Goal: Communication & Community: Answer question/provide support

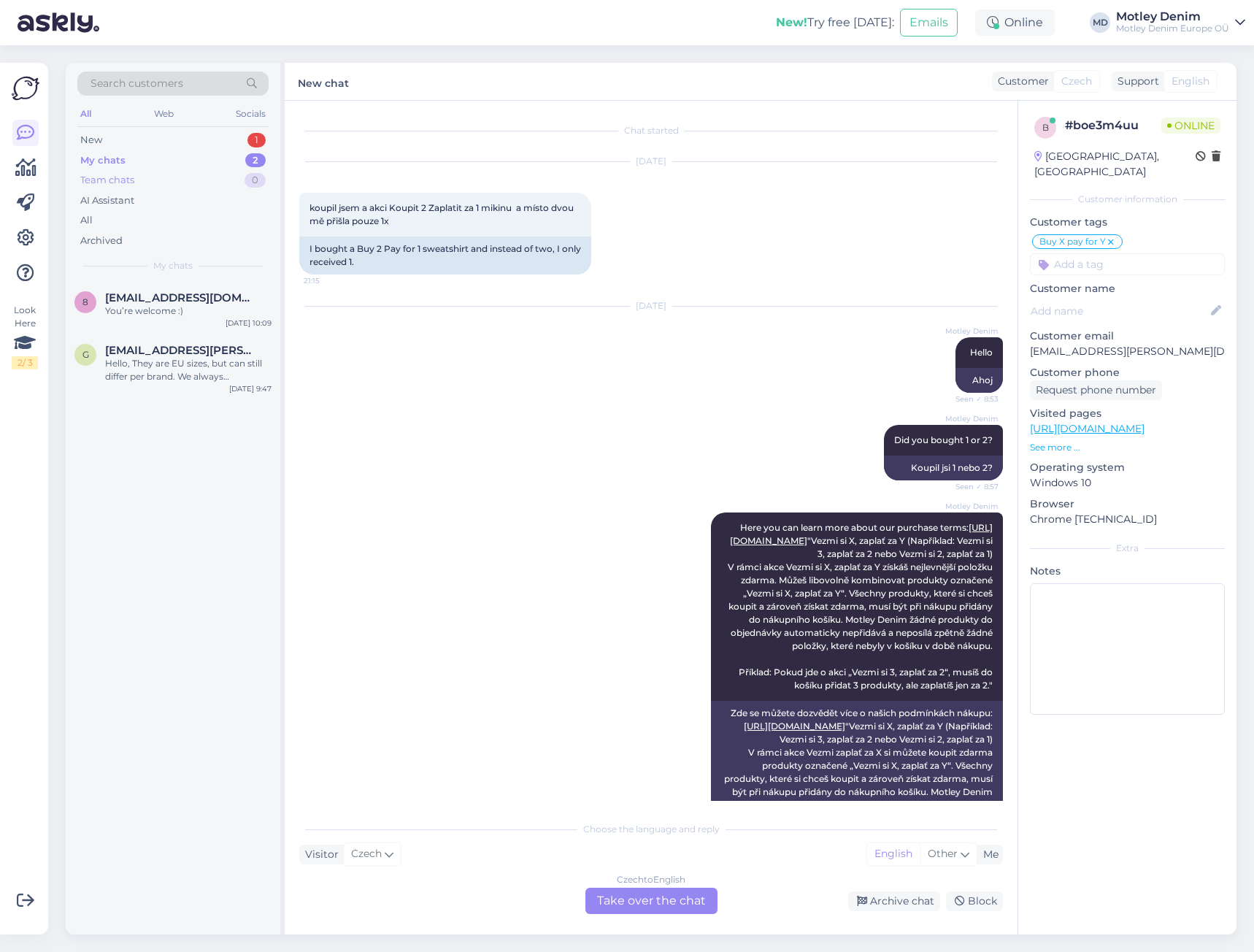
scroll to position [271, 0]
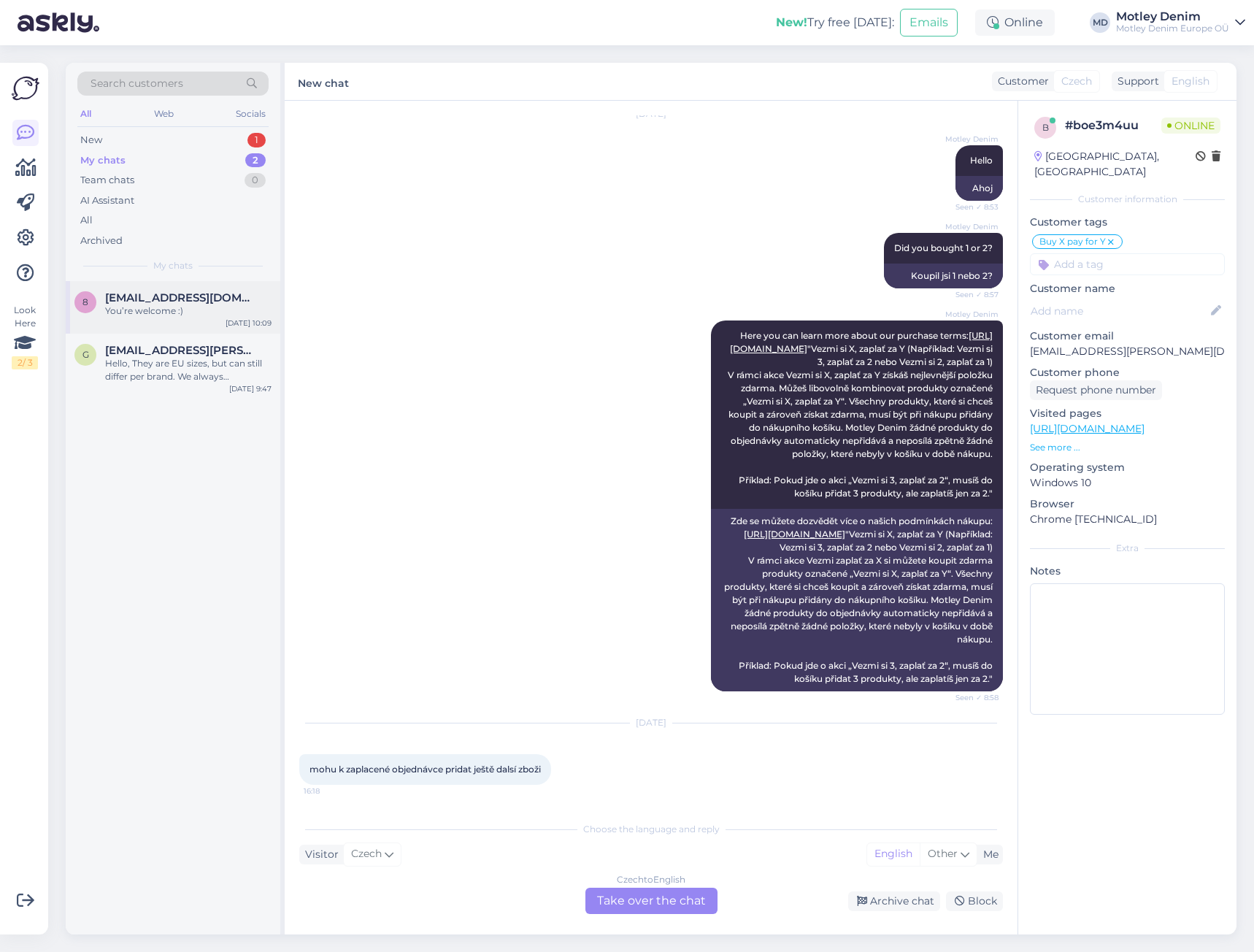
drag, startPoint x: 205, startPoint y: 307, endPoint x: 213, endPoint y: 305, distance: 8.2
click at [205, 307] on div "You’re welcome :)" at bounding box center [189, 311] width 167 height 13
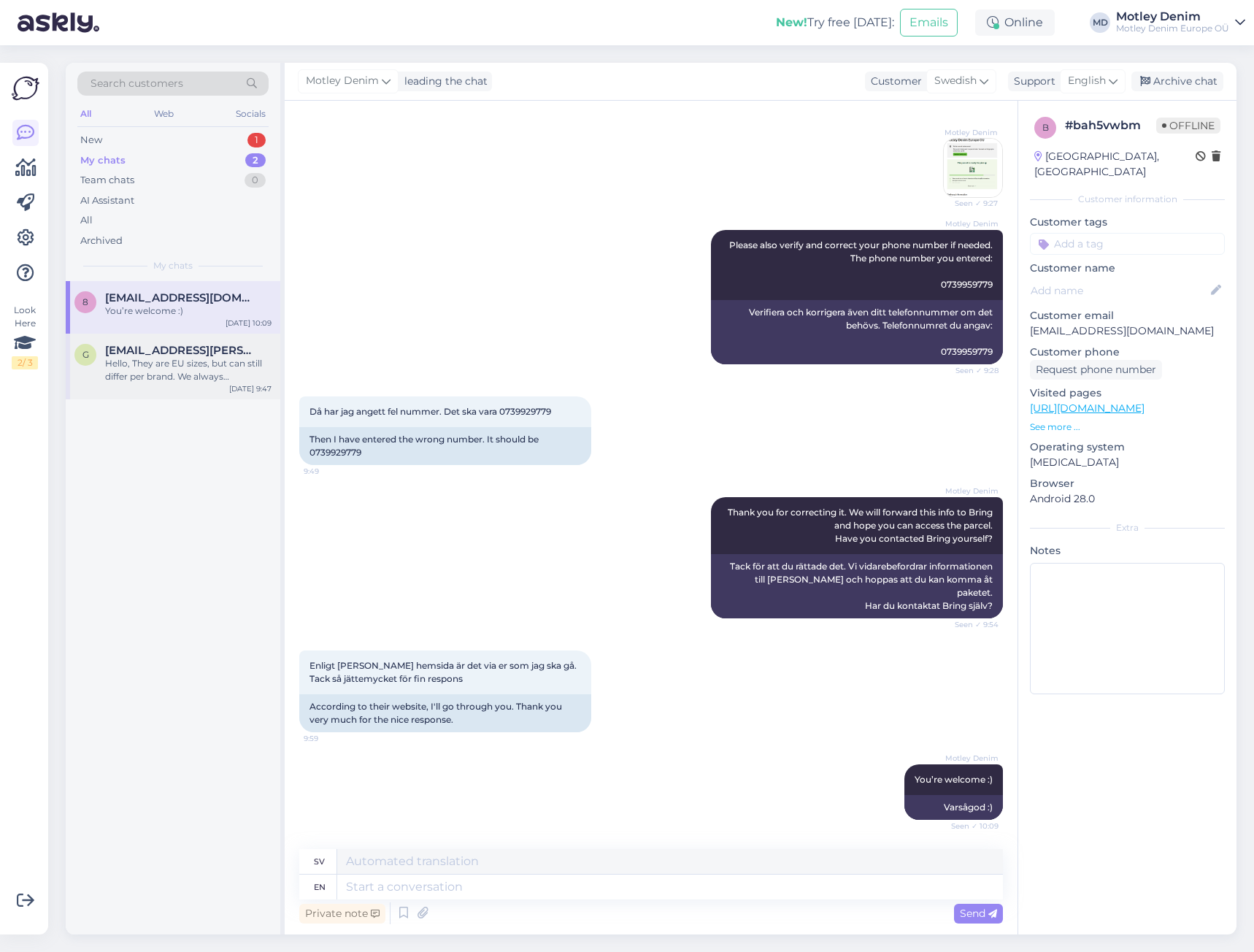
click at [150, 361] on div "Hello, They are EU sizes, but can still differ per brand. We always recommend c…" at bounding box center [189, 370] width 167 height 26
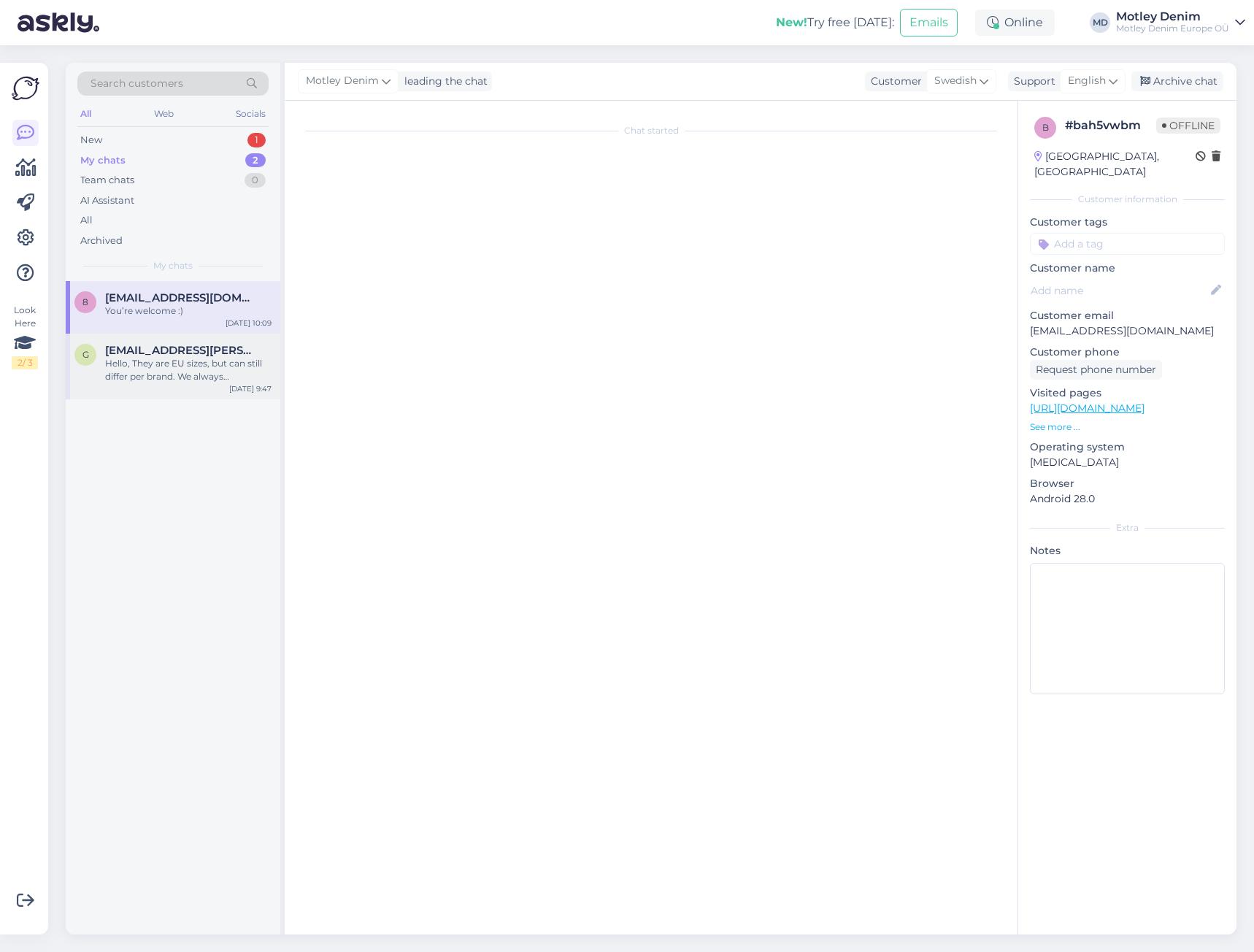
scroll to position [0, 0]
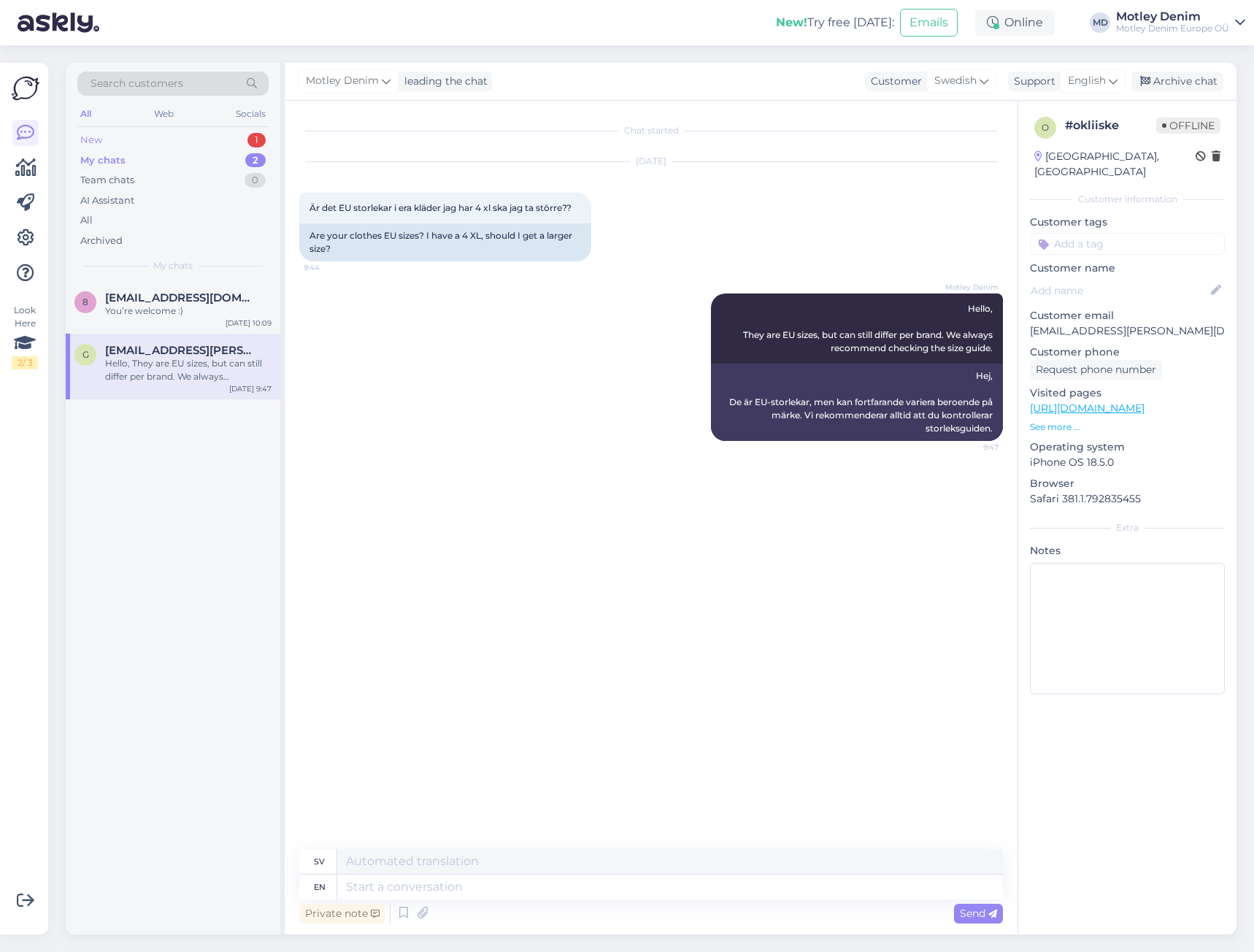
click at [215, 140] on div "New 1" at bounding box center [173, 140] width 191 height 21
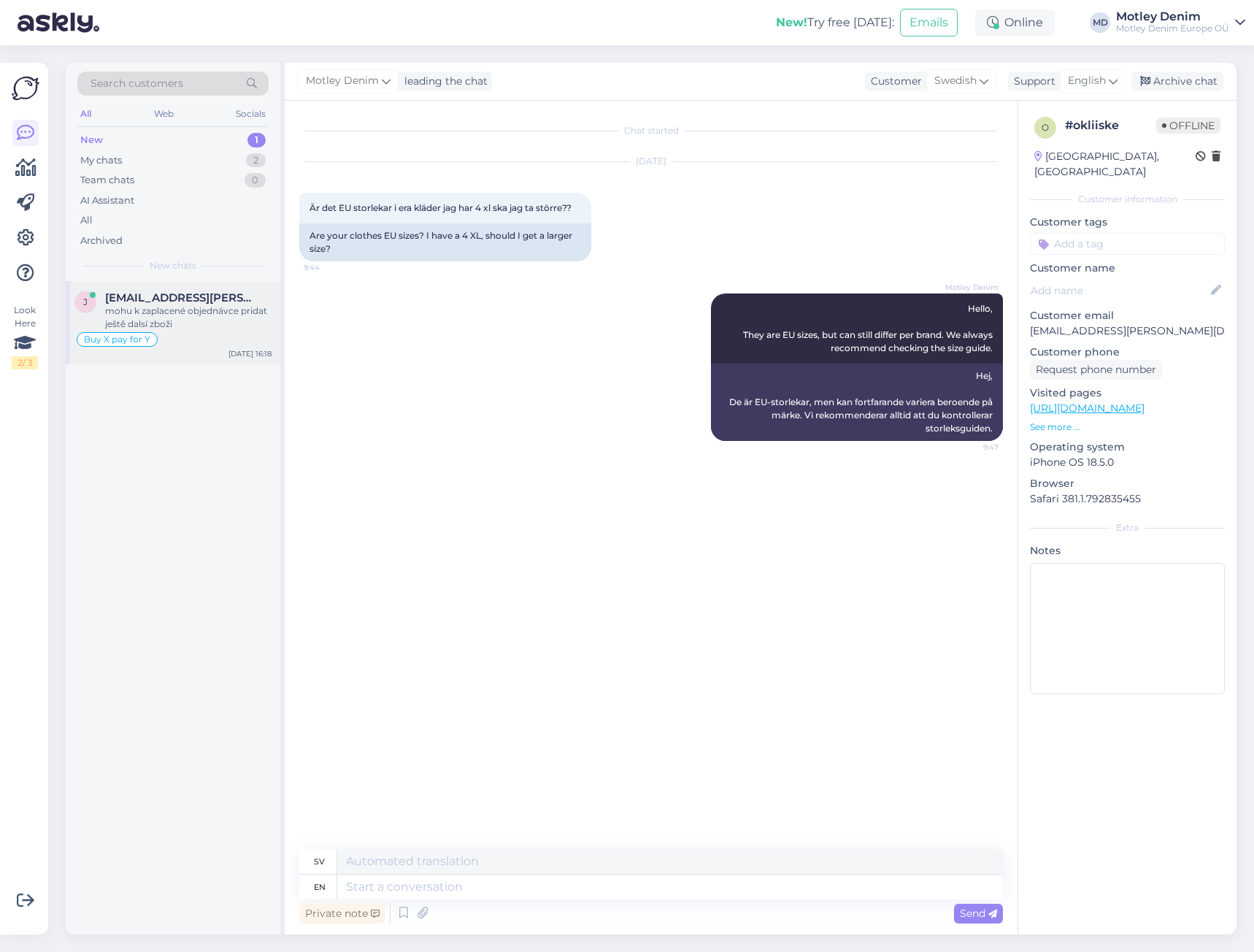
click at [151, 313] on div "mohu k zaplacené objednávce pridat ještě dalsí zboži" at bounding box center [189, 317] width 167 height 26
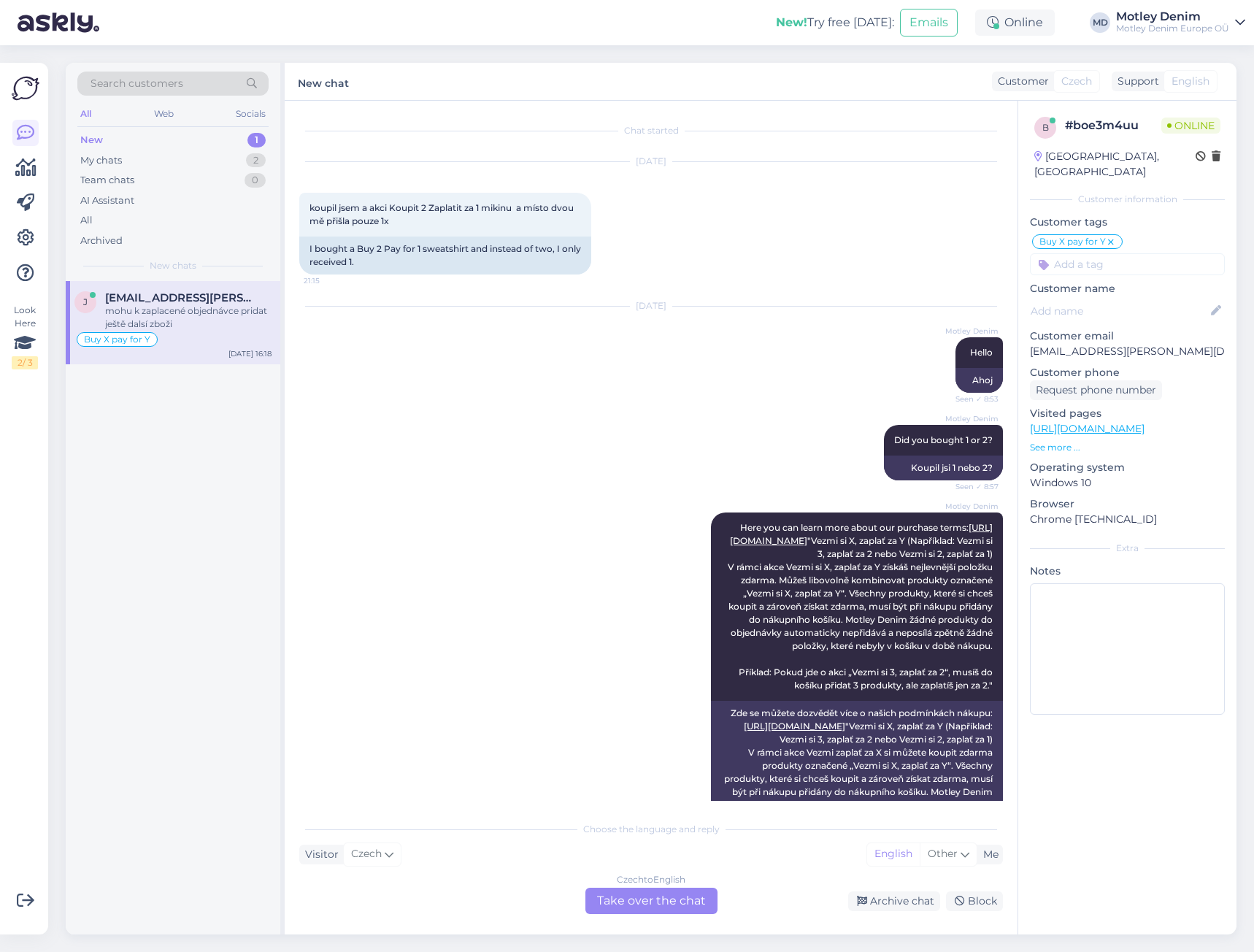
scroll to position [271, 0]
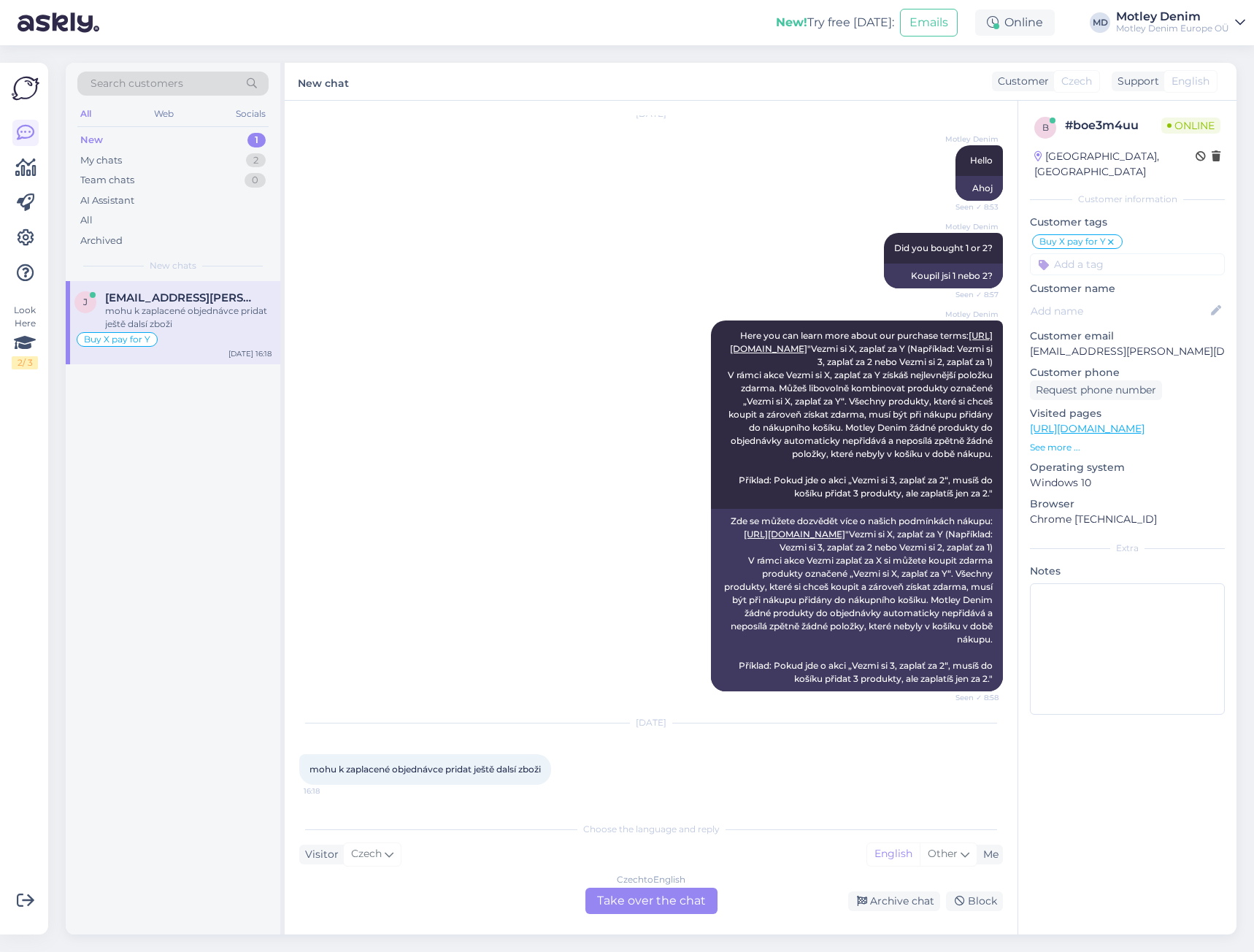
click at [685, 902] on div "Czech to English Take over the chat" at bounding box center [651, 900] width 132 height 26
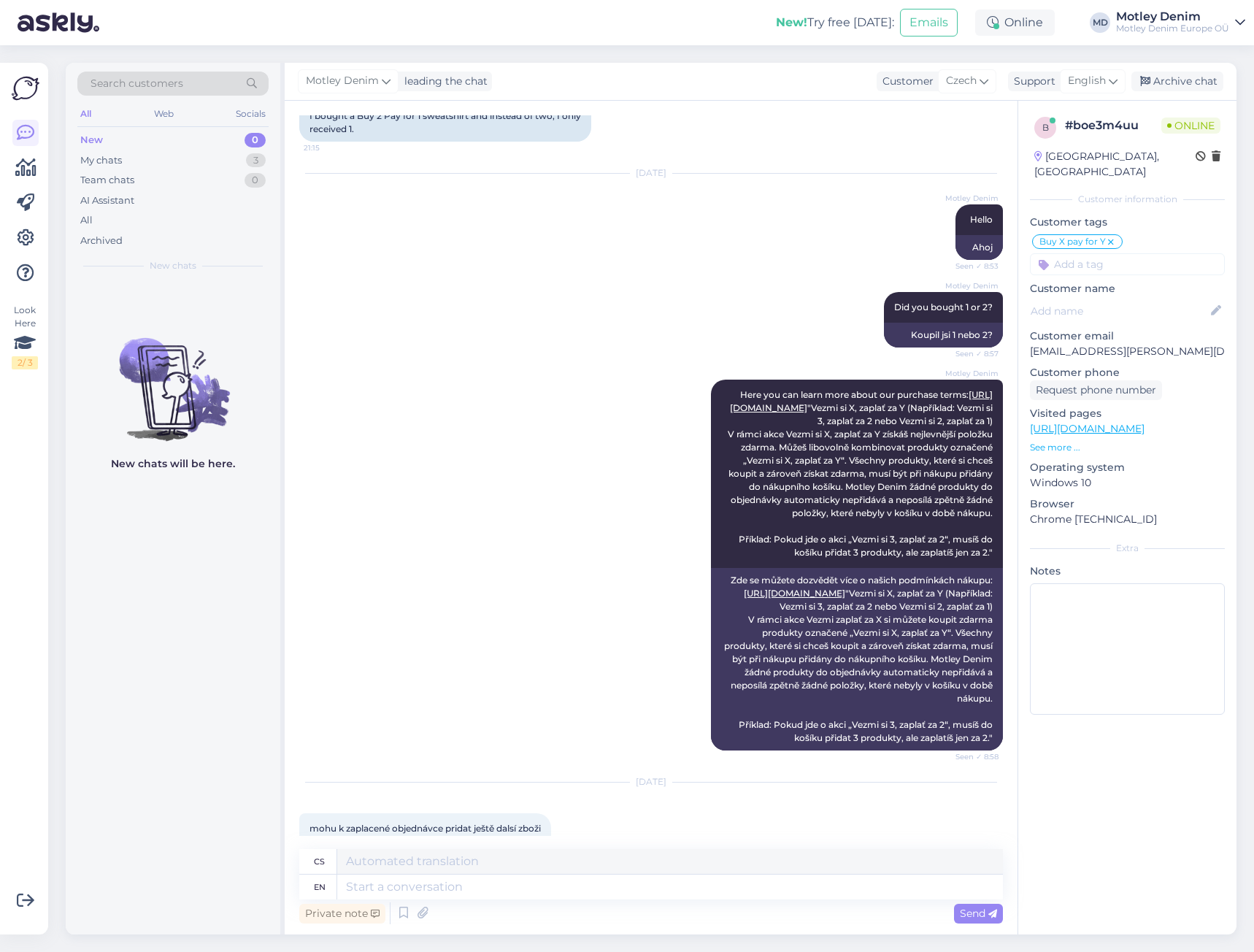
scroll to position [261, 0]
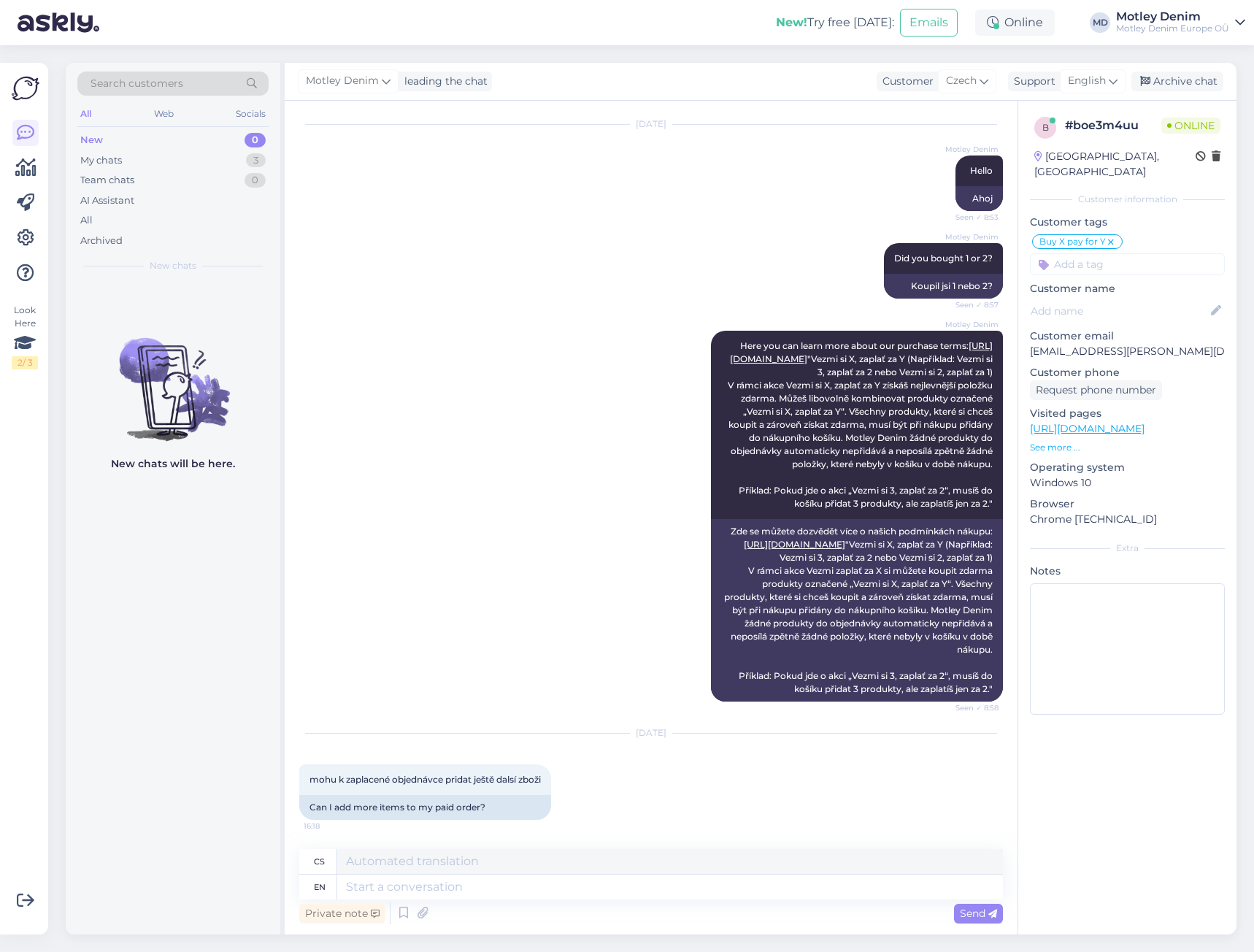
click at [1032, 344] on p "[EMAIL_ADDRESS][PERSON_NAME][DOMAIN_NAME]" at bounding box center [1128, 351] width 195 height 15
drag, startPoint x: 1032, startPoint y: 336, endPoint x: 1122, endPoint y: 331, distance: 90.1
click at [1122, 344] on p "[EMAIL_ADDRESS][PERSON_NAME][DOMAIN_NAME]" at bounding box center [1128, 351] width 195 height 15
copy p "[EMAIL_ADDRESS][PERSON_NAME][DOMAIN_NAME]"
click at [526, 883] on textarea at bounding box center [669, 887] width 665 height 25
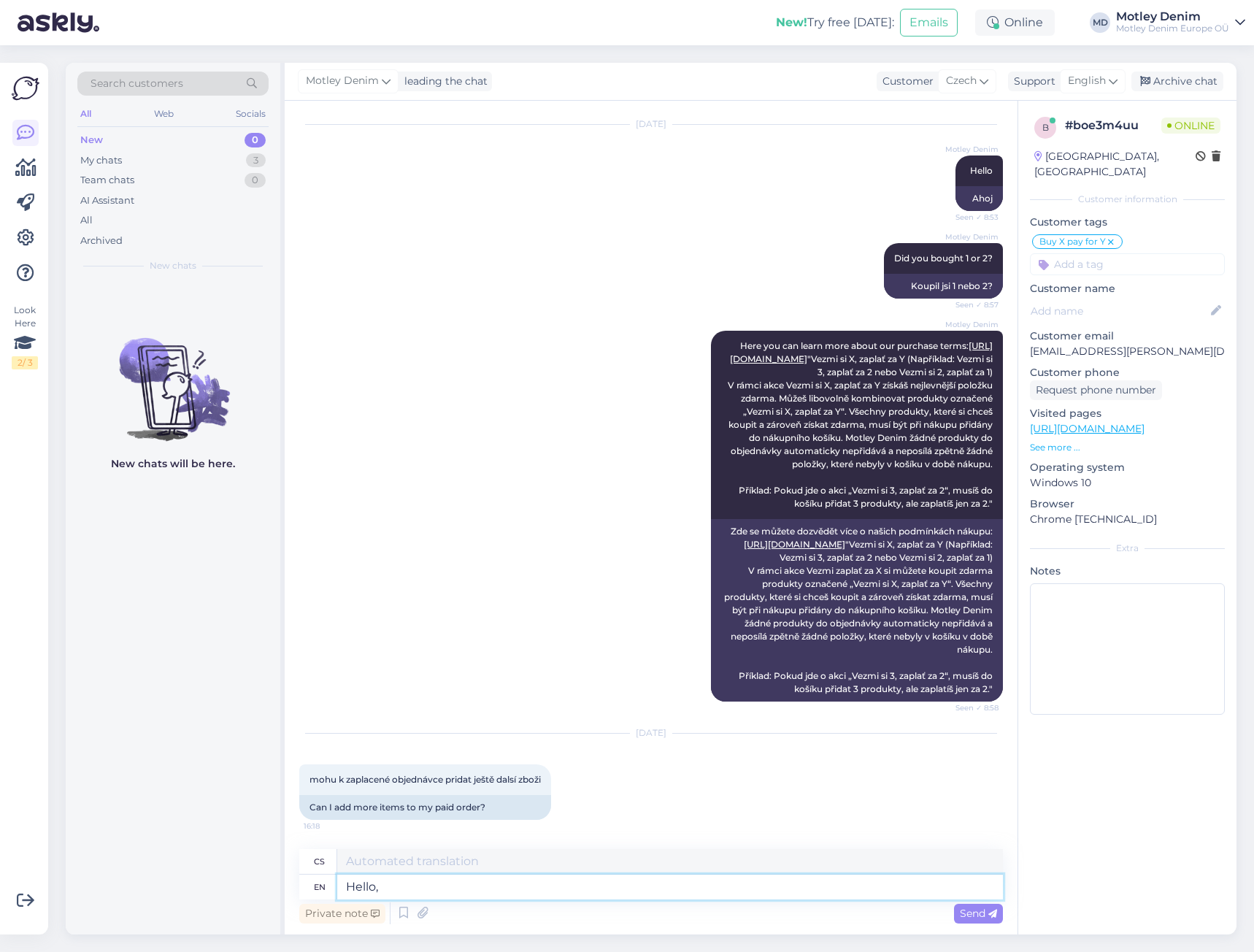
type textarea "Hello,"
type textarea "Ahoj,"
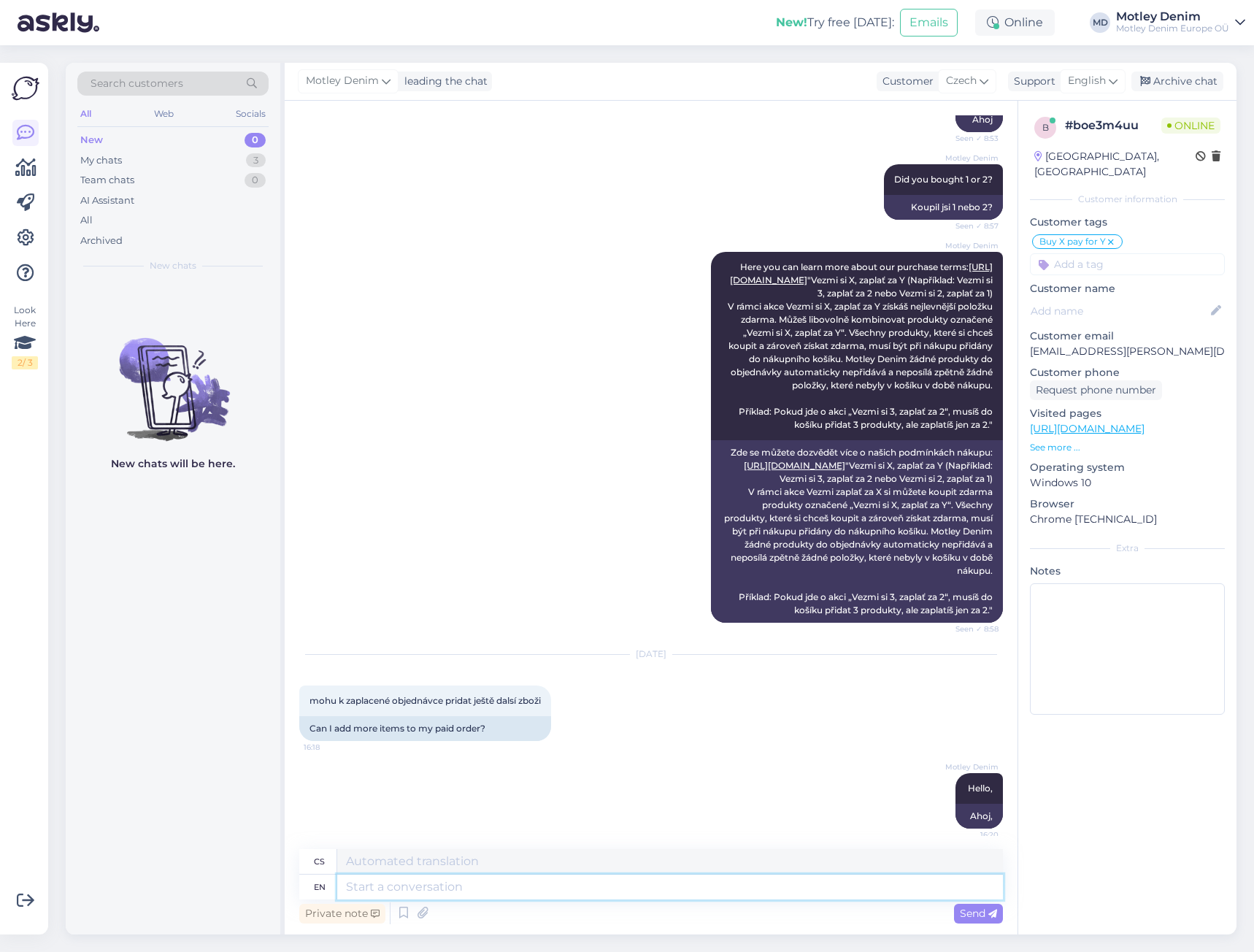
scroll to position [348, 0]
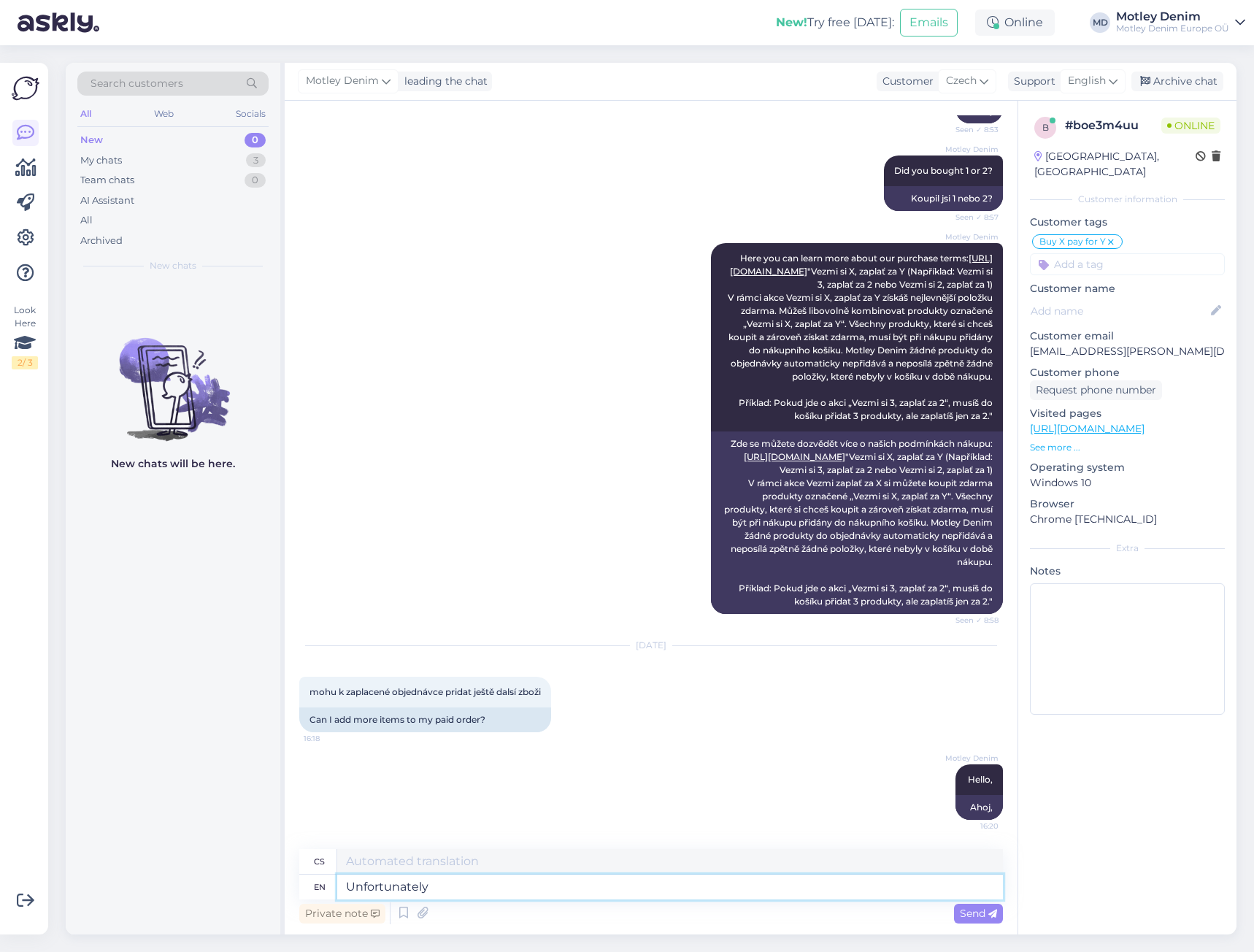
type textarea "Unfortunately"
type textarea "Bohužel"
type textarea "Unfortunately no."
type textarea "Bohužel ne."
type textarea "Unfortunately no. I"
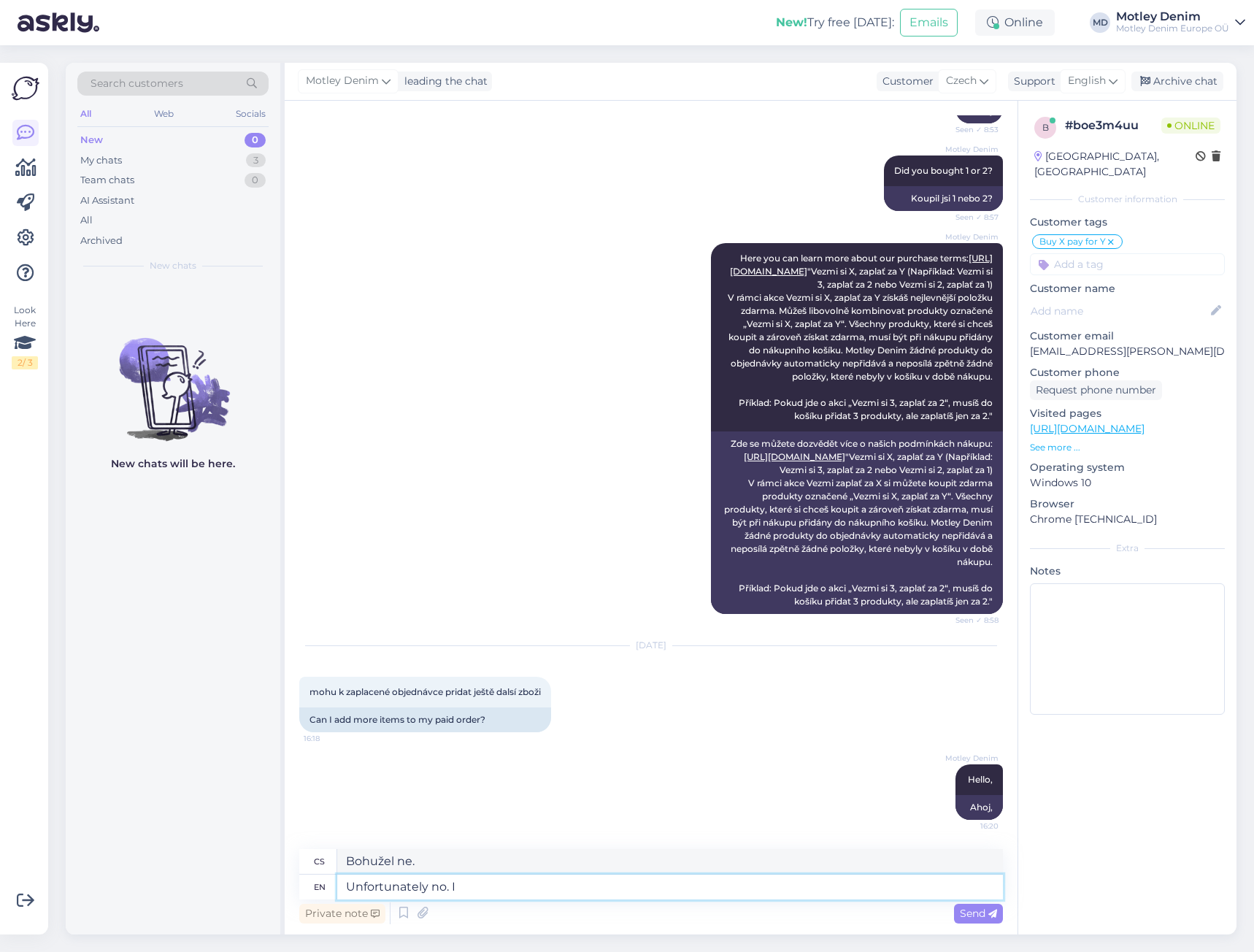
type textarea "Bohužel ne. [PERSON_NAME]"
type textarea "Unfortunately no. I tried,"
type textarea "Bohužel ne. Zkoušel jsem to."
type textarea "Unfortunately no. I tried, but w"
type textarea "Bohužel ne. Zkoušel jsem to, ale"
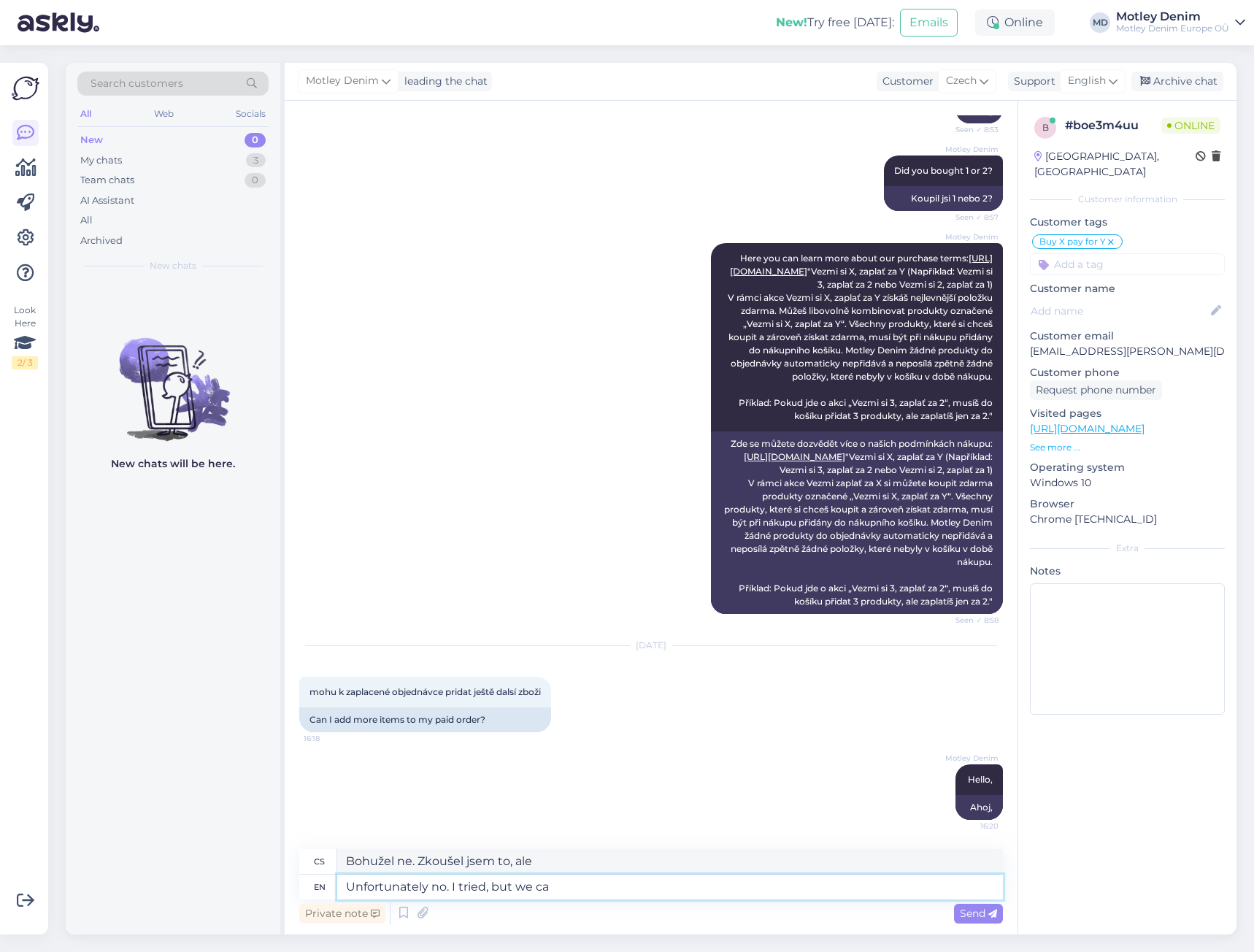
type textarea "Unfortunately no. I tried, but we can"
type textarea "Bohužel ne. Zkoušel jsem to, ale my"
type textarea "Unfortunately no. I tried, but we can't."
type textarea "Bohužel ne. Zkoušel jsem to, ale nejde nám to."
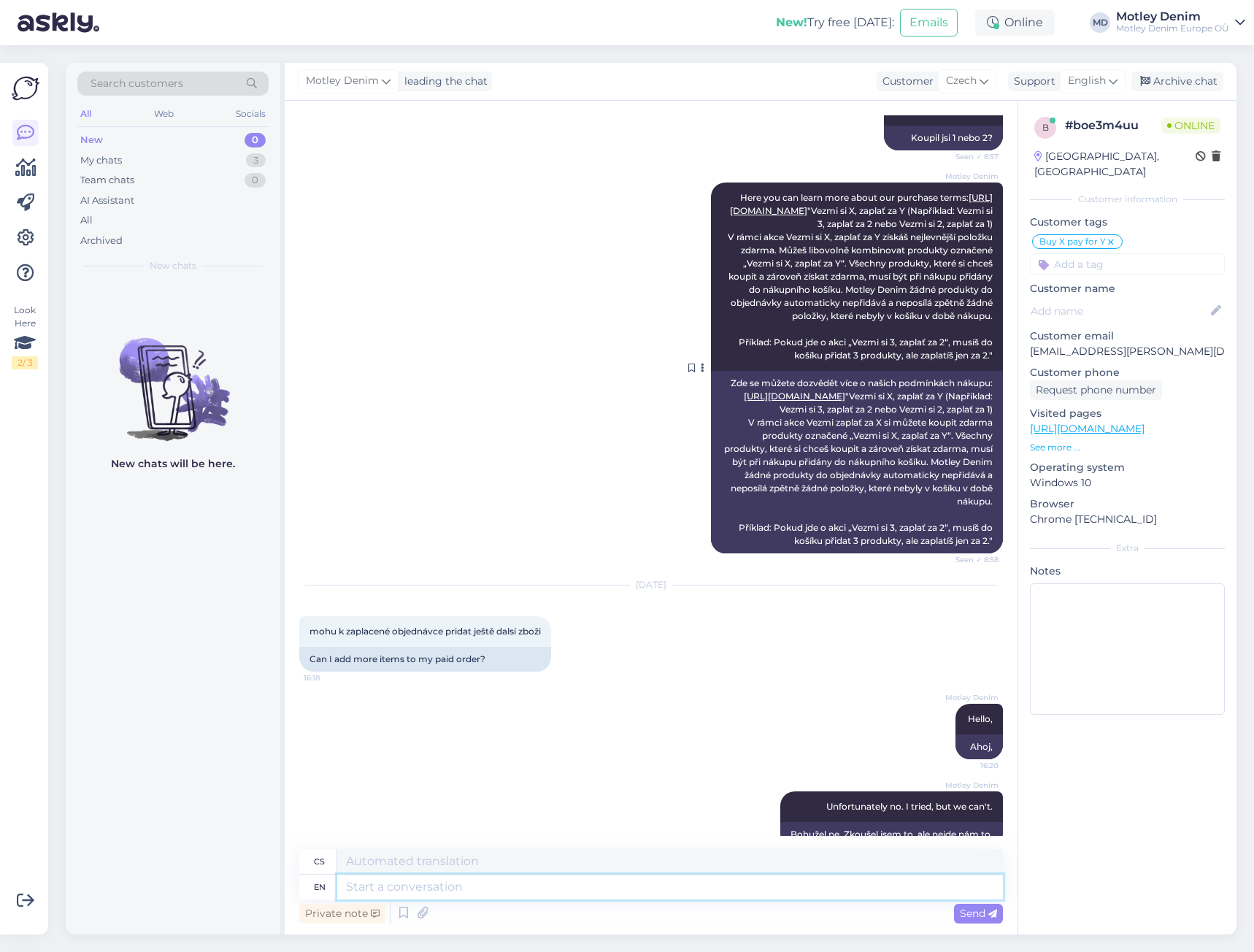
scroll to position [436, 0]
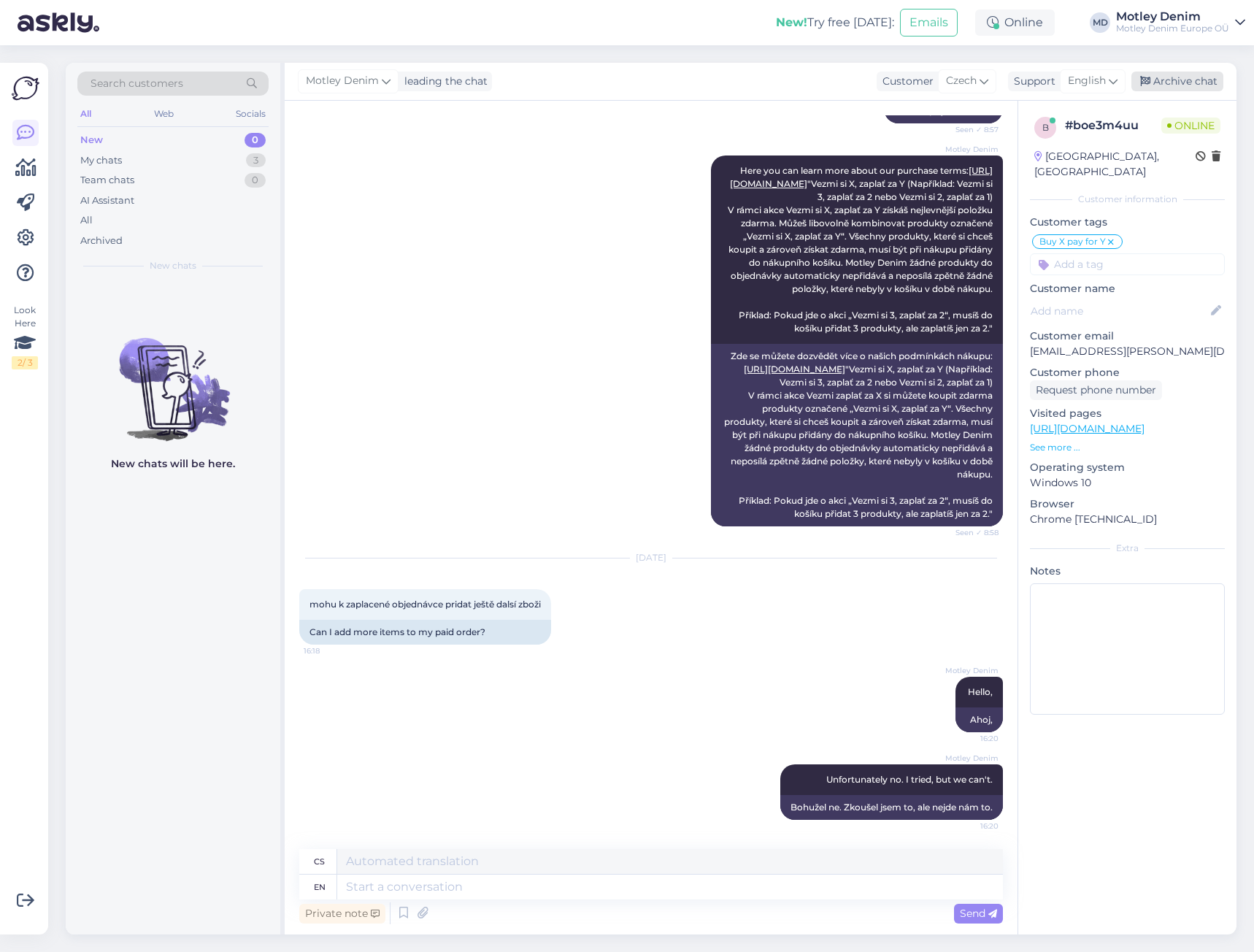
click at [1198, 84] on div "Archive chat" at bounding box center [1177, 81] width 92 height 20
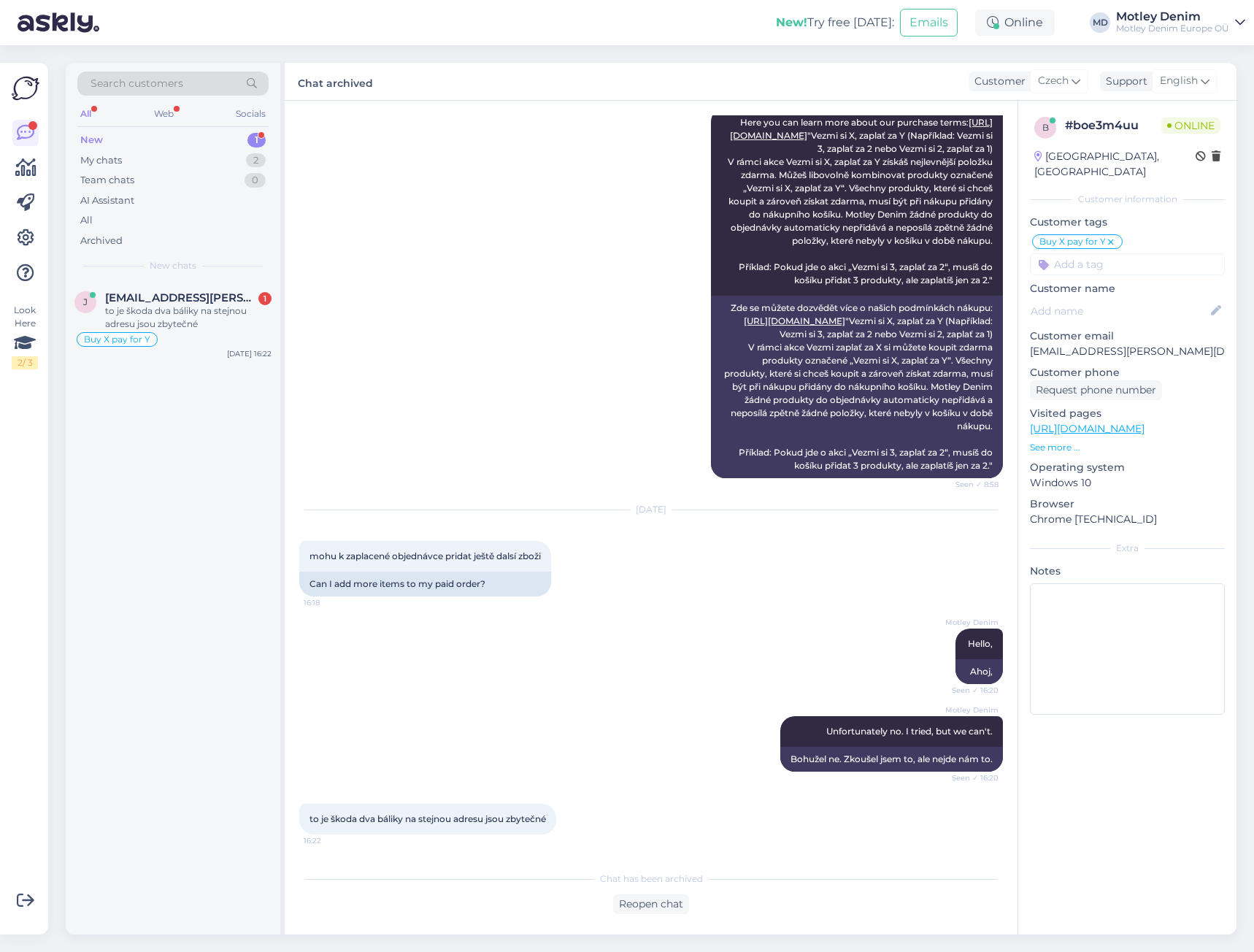
scroll to position [484, 0]
click at [657, 908] on div "Reopen chat" at bounding box center [651, 904] width 76 height 20
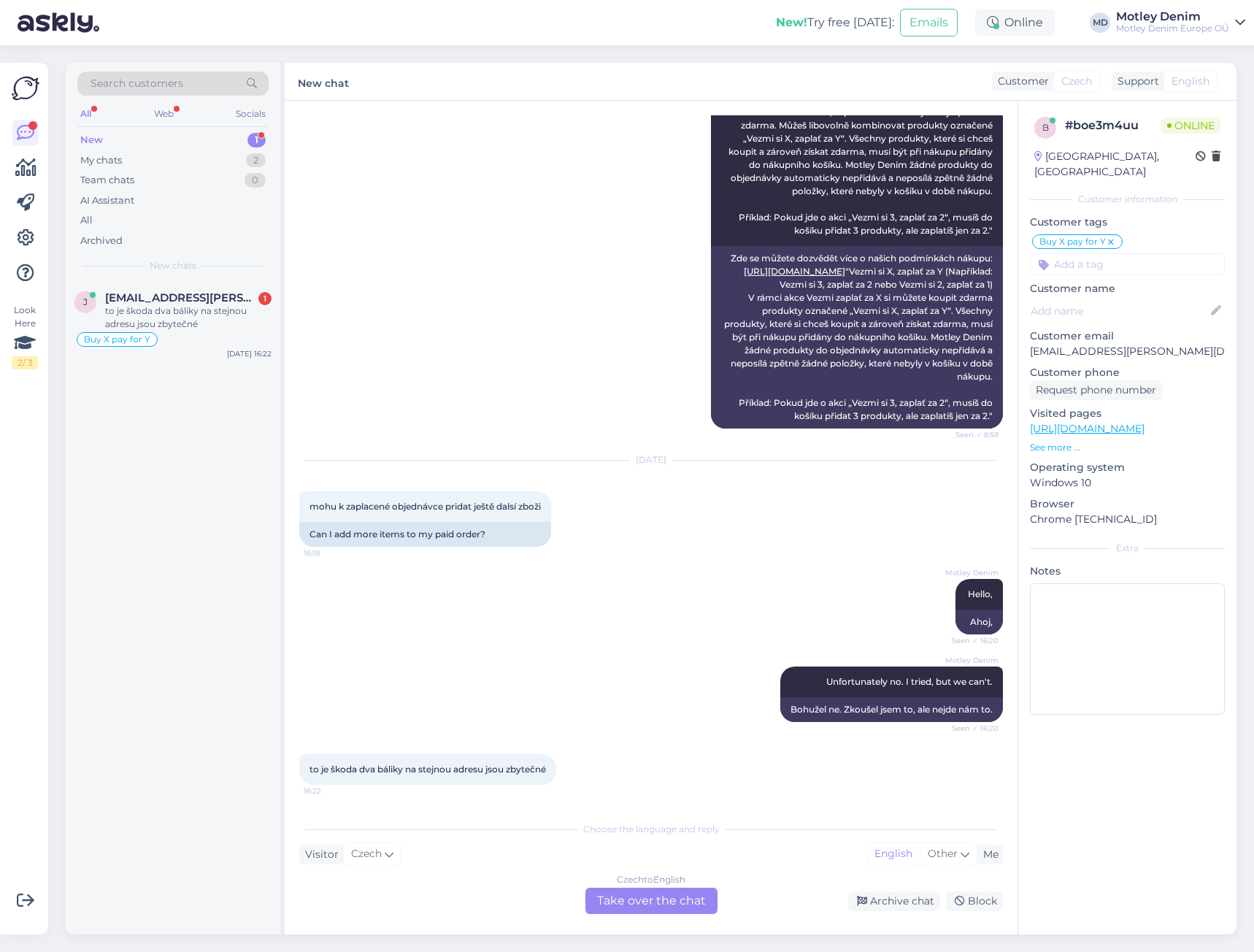
click at [665, 894] on div "Czech to English Take over the chat" at bounding box center [651, 900] width 132 height 26
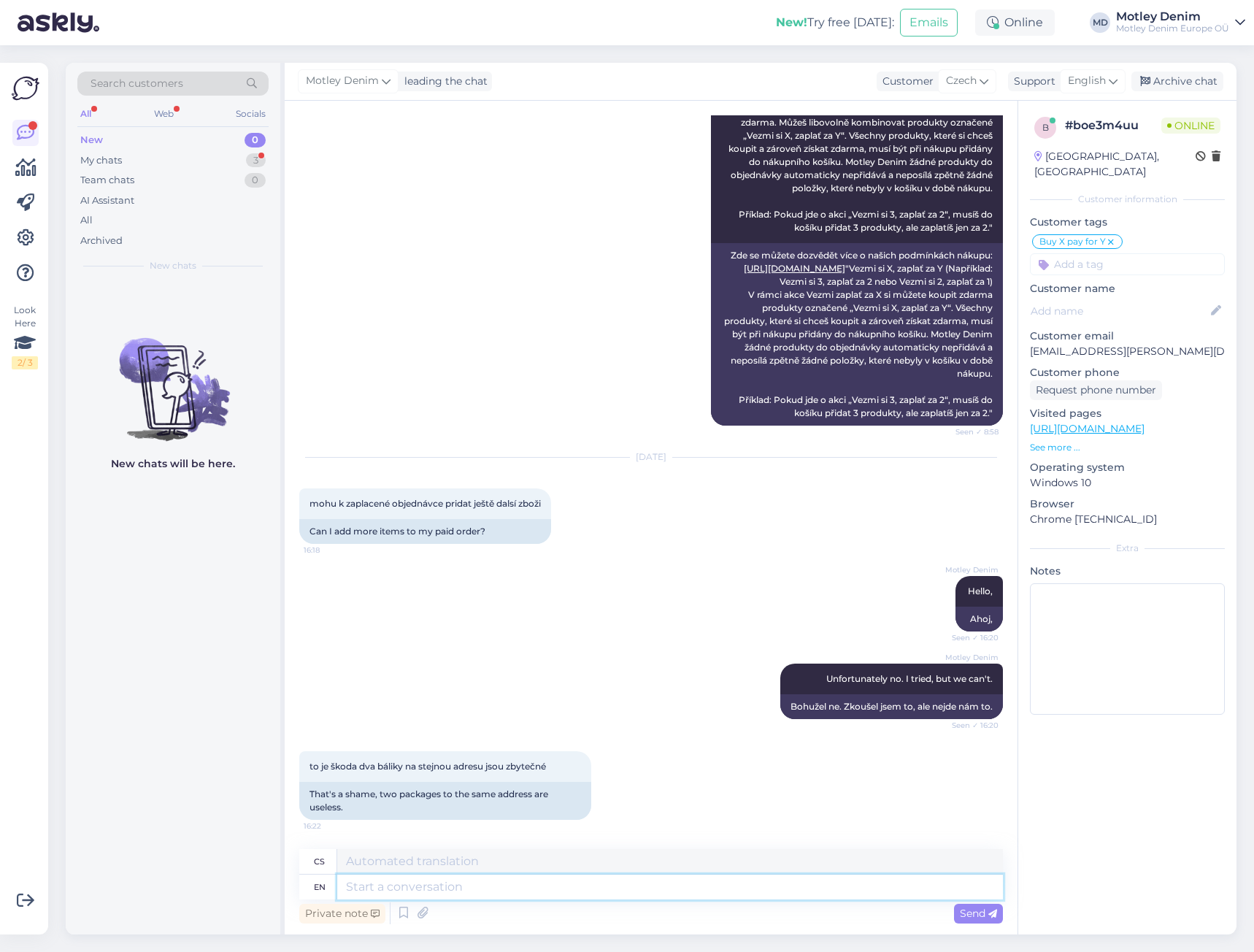
click at [564, 893] on textarea at bounding box center [669, 887] width 665 height 25
click at [583, 886] on textarea at bounding box center [669, 887] width 665 height 25
type textarea "What"
type textarea "Co"
type textarea "What is y"
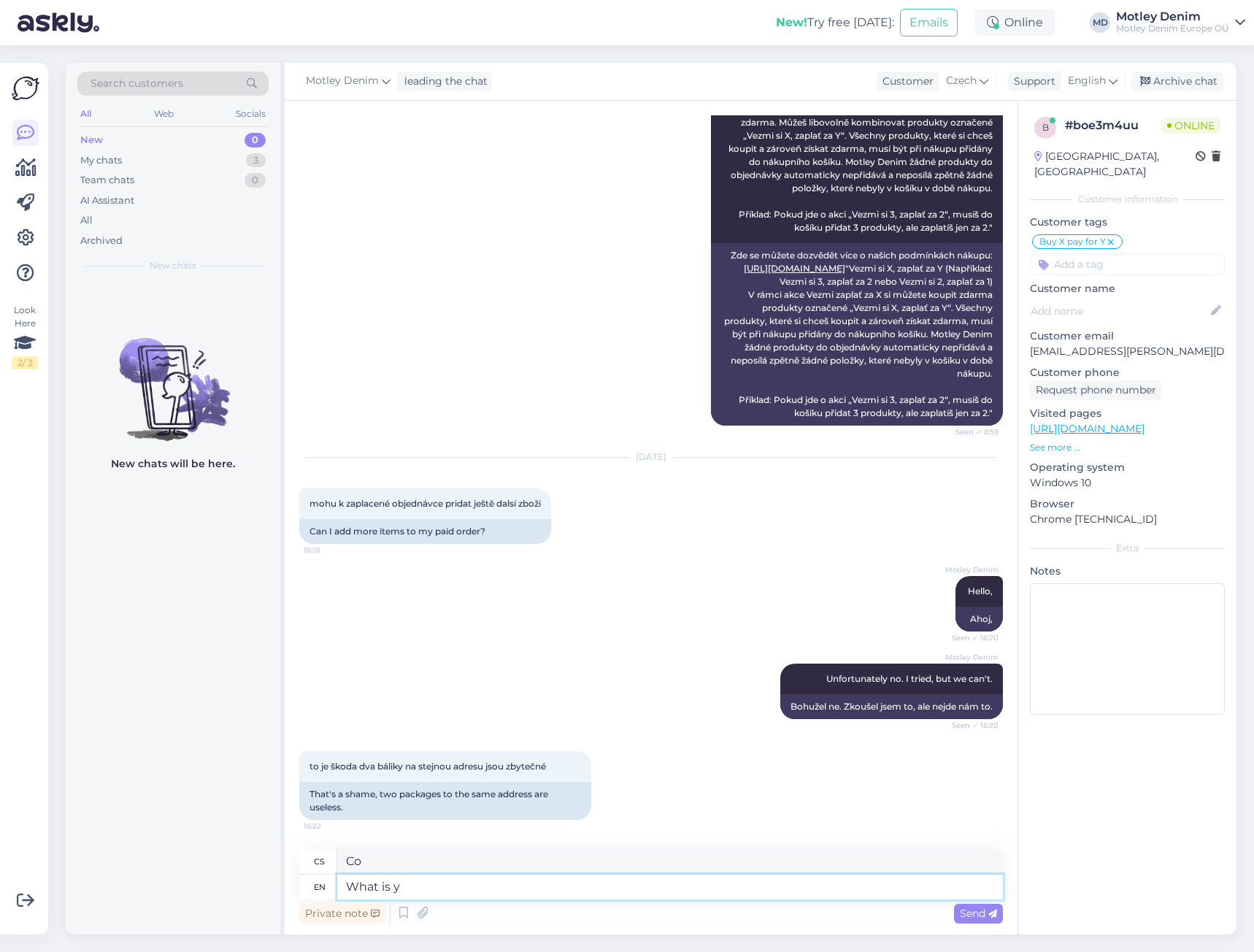
type textarea "Co je"
type textarea "What is your"
type textarea "Jaký je tvůj"
type textarea "What is"
type textarea "Co je"
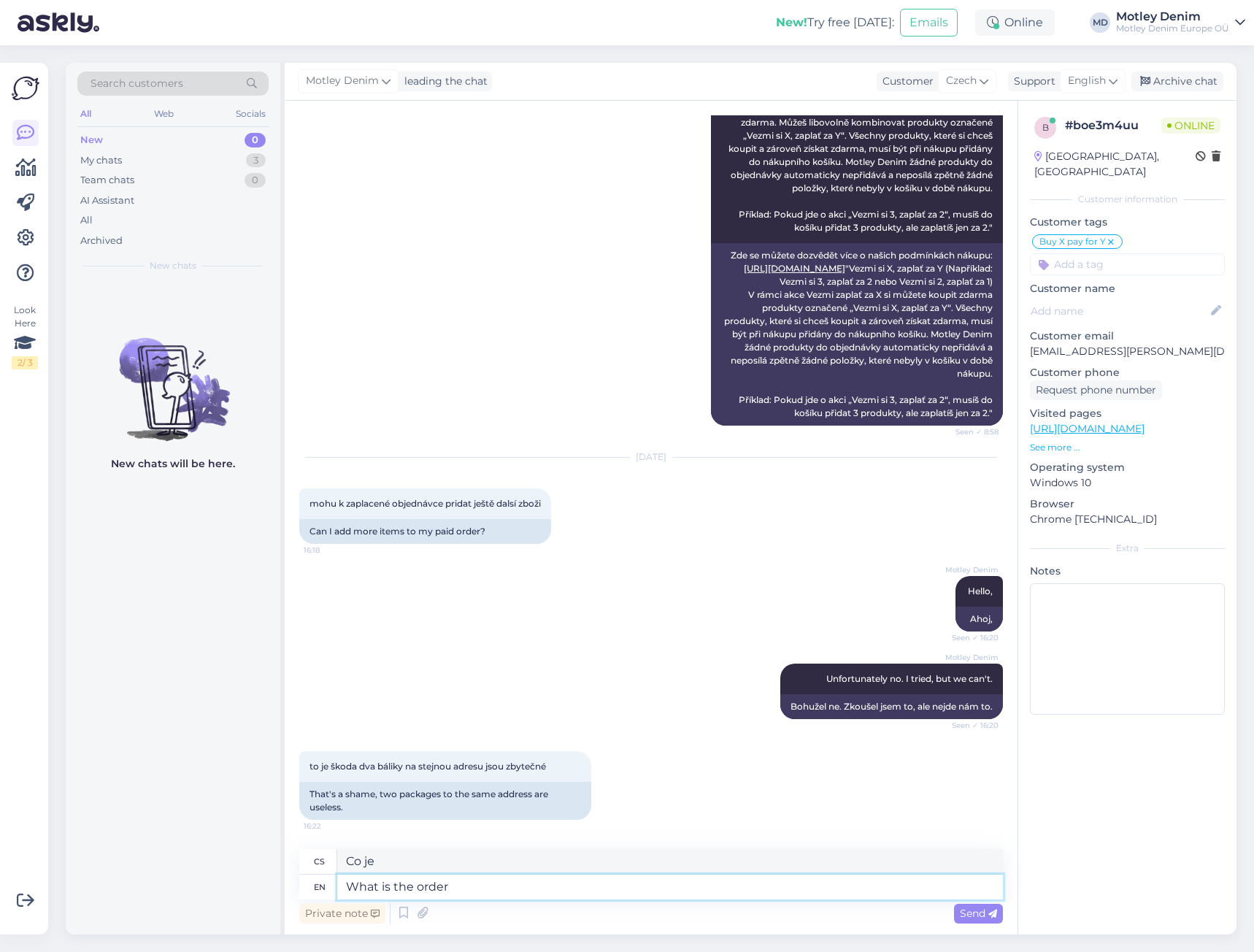
type textarea "What is the order u"
type textarea "Jaké je pořadí"
type textarea "What is the order number"
type textarea "Jaké [PERSON_NAME] objednávky"
type textarea "What is the order number you a"
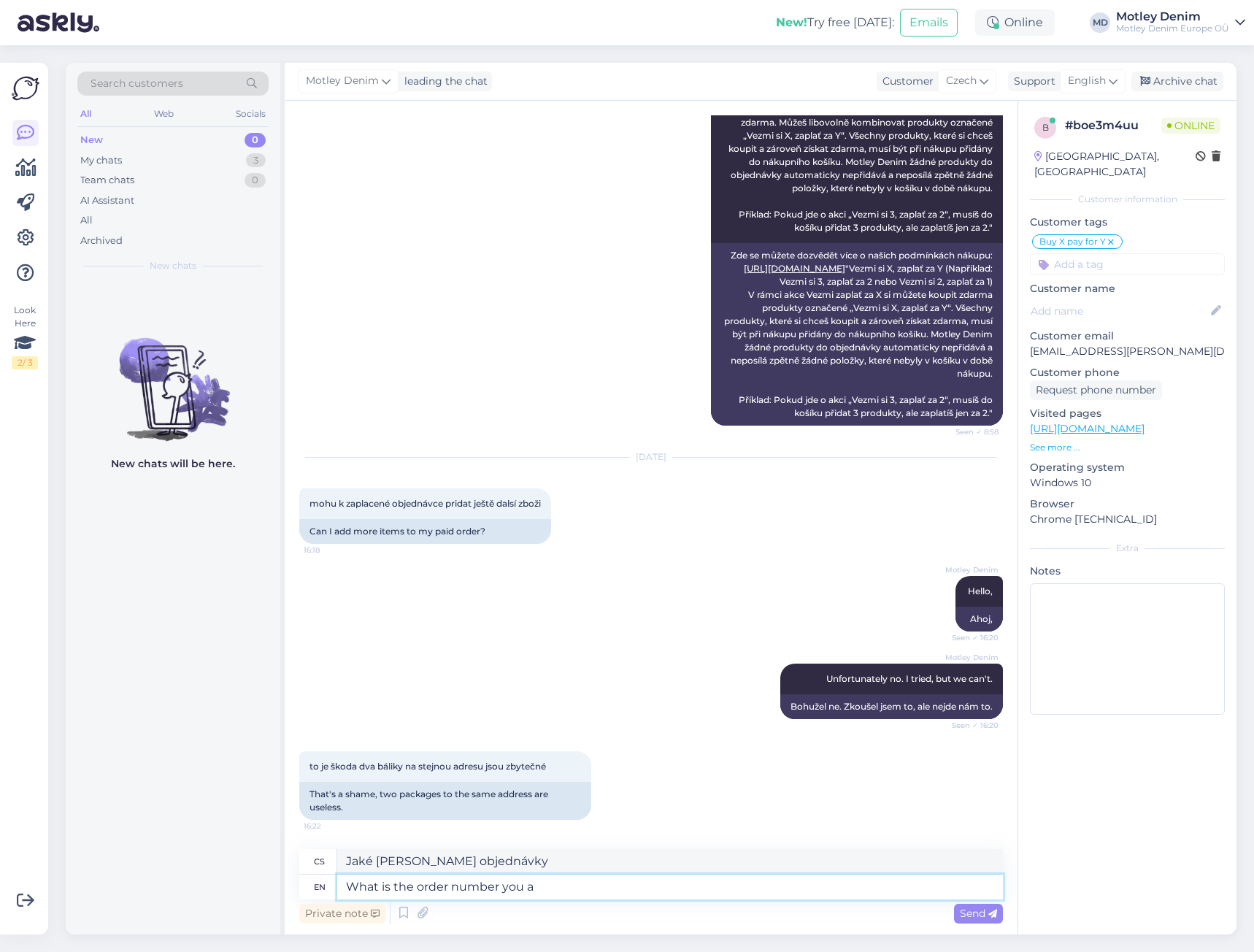
type textarea "[PERSON_NAME] je vaše [PERSON_NAME] objednávky?"
type textarea "What is the order number you are talking ab"
type textarea "O jakém čísle objednávky mluvíte?"
type textarea "What is the order you are talking about?"
type textarea "O jakém pořadí mluvíš?"
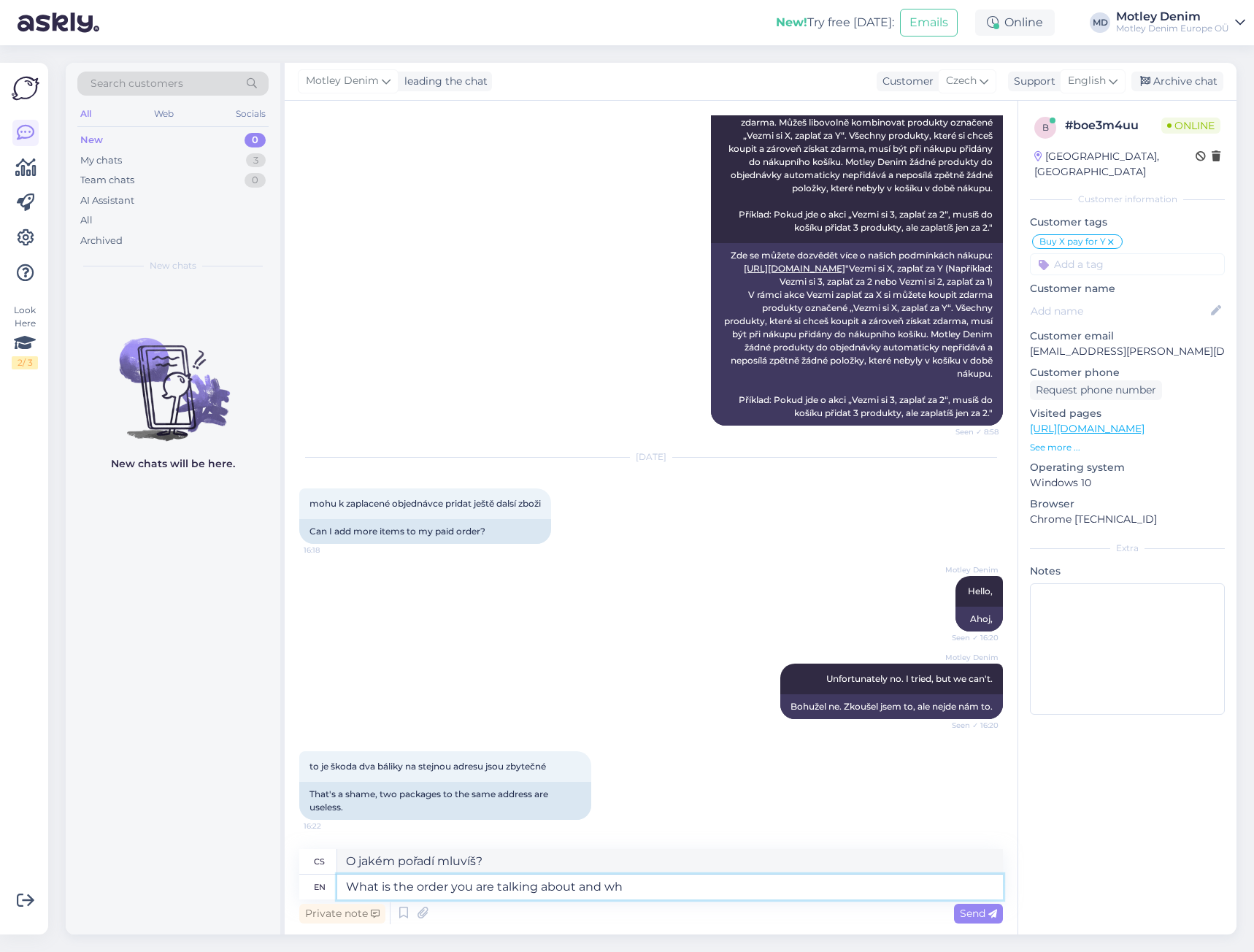
type textarea "What is the order you are talking about and wha"
type textarea "O jakém pořadí mluvíte a"
type textarea "What is the order you are talking about and what"
type textarea "O jakém pořadí mluvíte a co"
type textarea "What is the order you are talking about and what change"
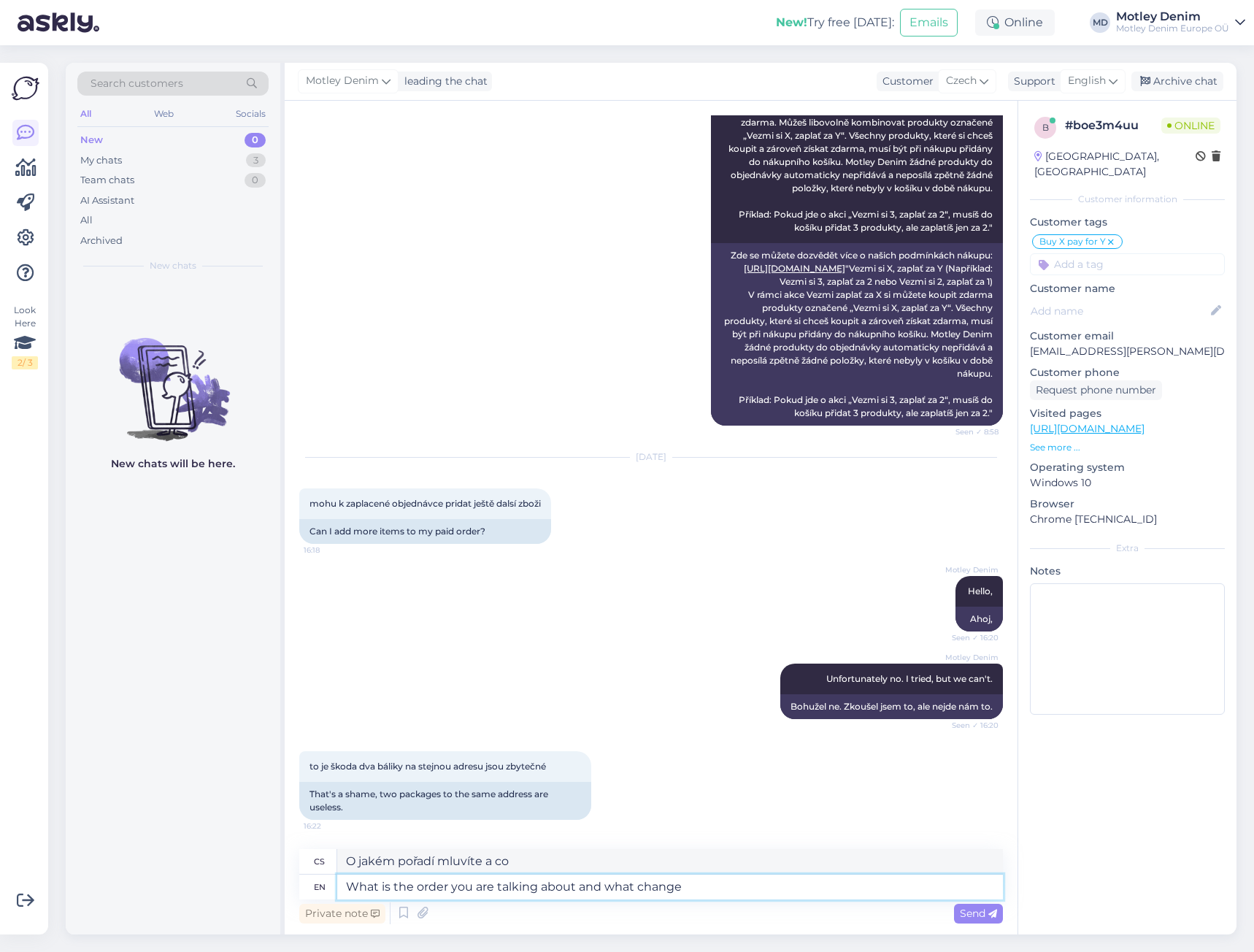
type textarea "O jakém pořadí mluvíte a o jaké změně mluvíte?"
type textarea "What is the order you are talking about and what change do"
type textarea "O jakém pořadí mluvíte a jaké změny provedou?"
type textarea "What is the order you are talking about and what change do you wa"
type textarea "O jakém pořadí mluvíte a jakou změnu děláte?"
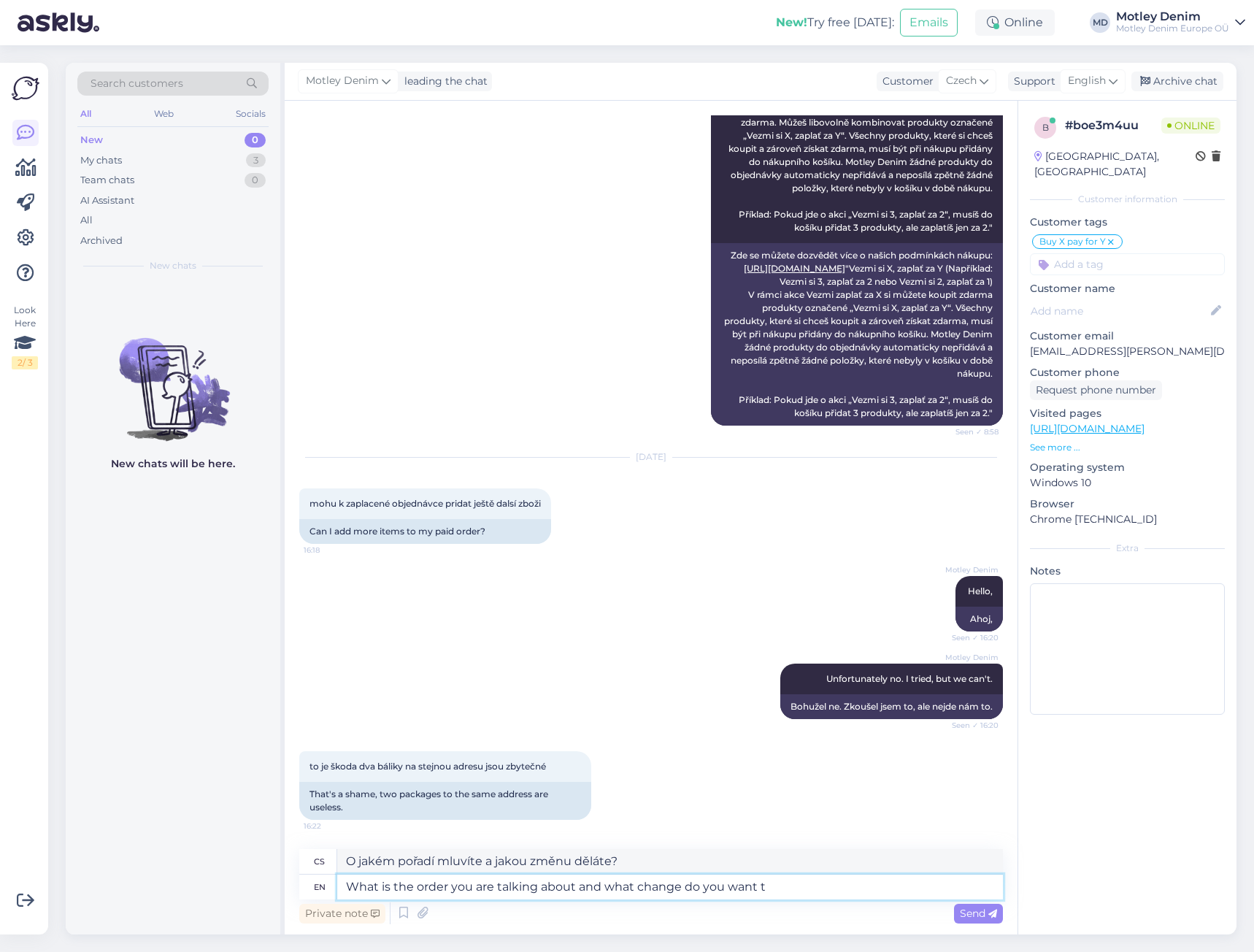
type textarea "What is the order you are talking about and what change do you want to"
type textarea "O jakém pořadí mluvíte a jakou změnu chcete?"
type textarea "What is the order you are talking about and what change do you want to do"
type textarea "O jaké objednávce mluvíte a jakou změnu chcete provést?"
type textarea "What is the order you are talking about and what change do you want to do?"
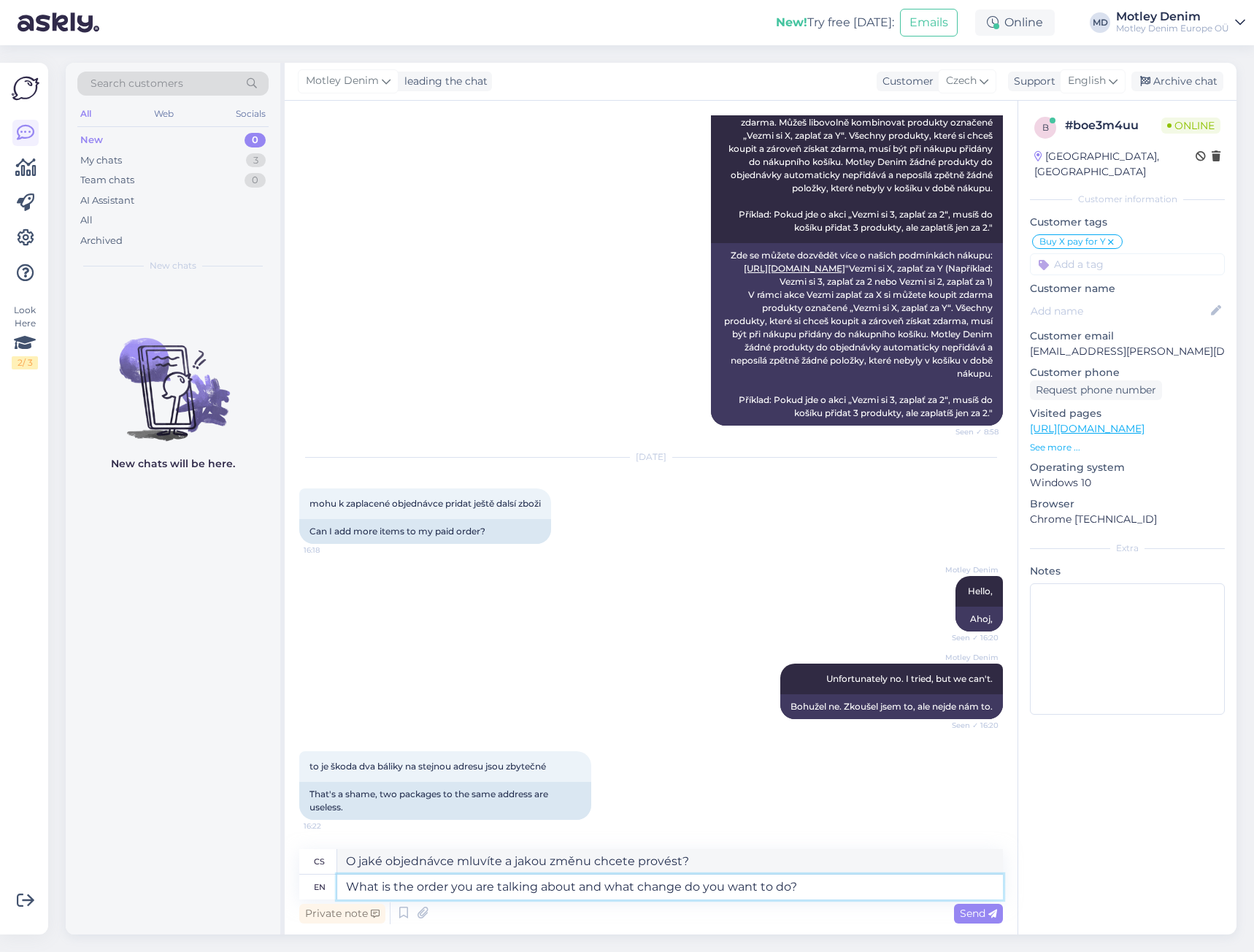
type textarea "O jakém pořadí mluvíte a jakou změnu chcete provést?"
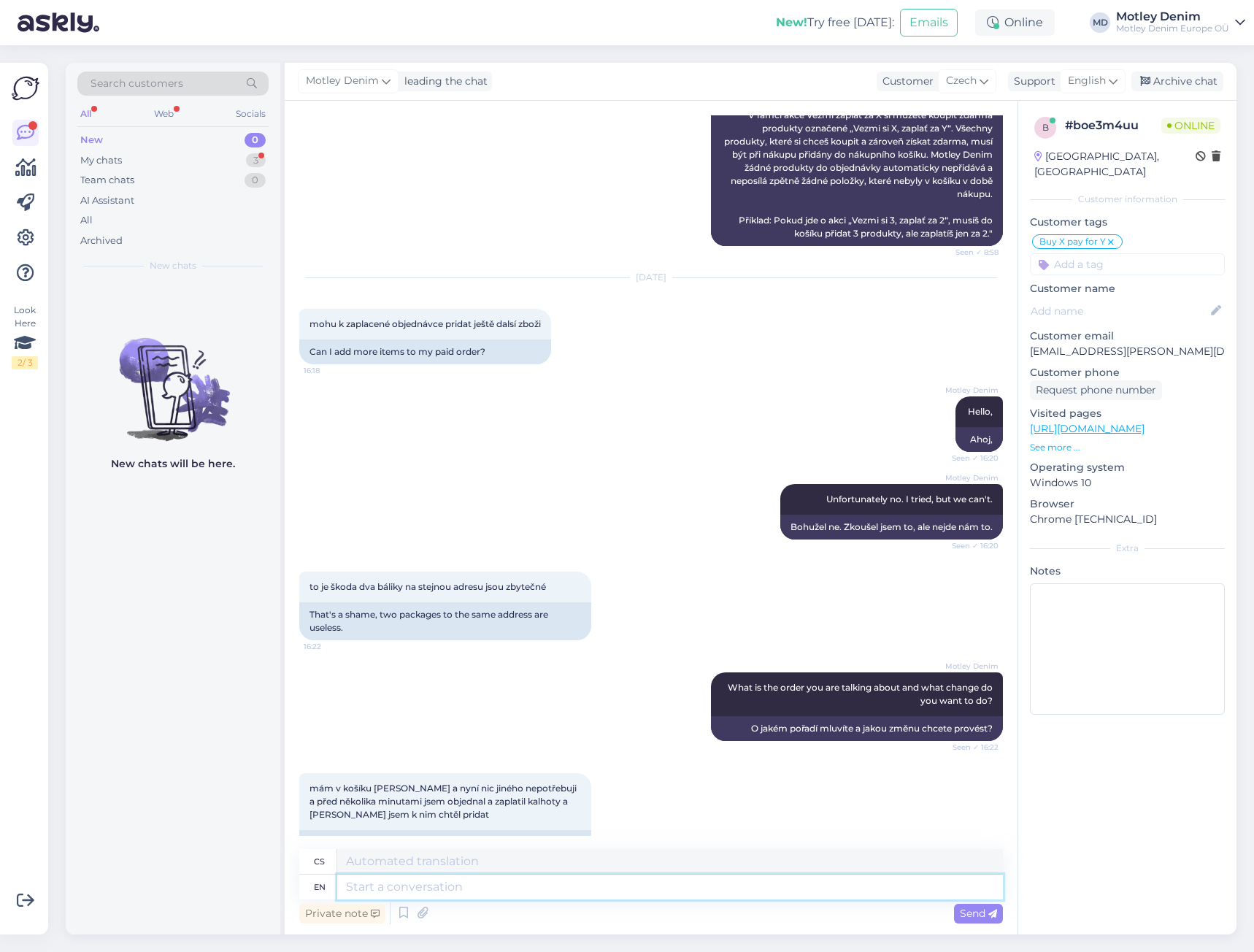
scroll to position [777, 0]
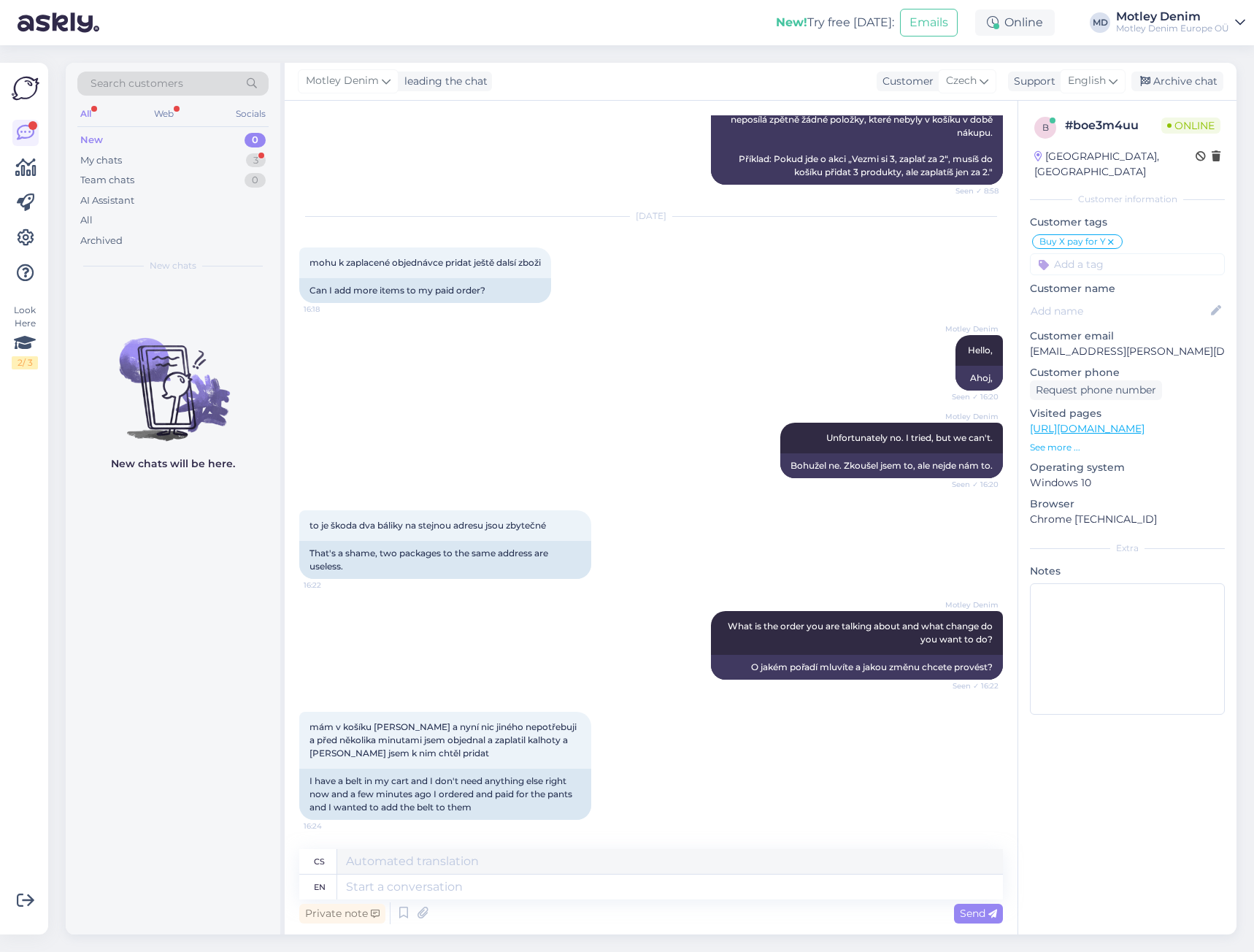
click at [1033, 344] on p "[EMAIL_ADDRESS][PERSON_NAME][DOMAIN_NAME]" at bounding box center [1128, 351] width 195 height 15
drag, startPoint x: 1033, startPoint y: 336, endPoint x: 1128, endPoint y: 335, distance: 95.0
click at [1128, 344] on p "[EMAIL_ADDRESS][PERSON_NAME][DOMAIN_NAME]" at bounding box center [1128, 351] width 195 height 15
copy p "[EMAIL_ADDRESS][PERSON_NAME][DOMAIN_NAME]"
click at [541, 885] on textarea at bounding box center [669, 887] width 665 height 25
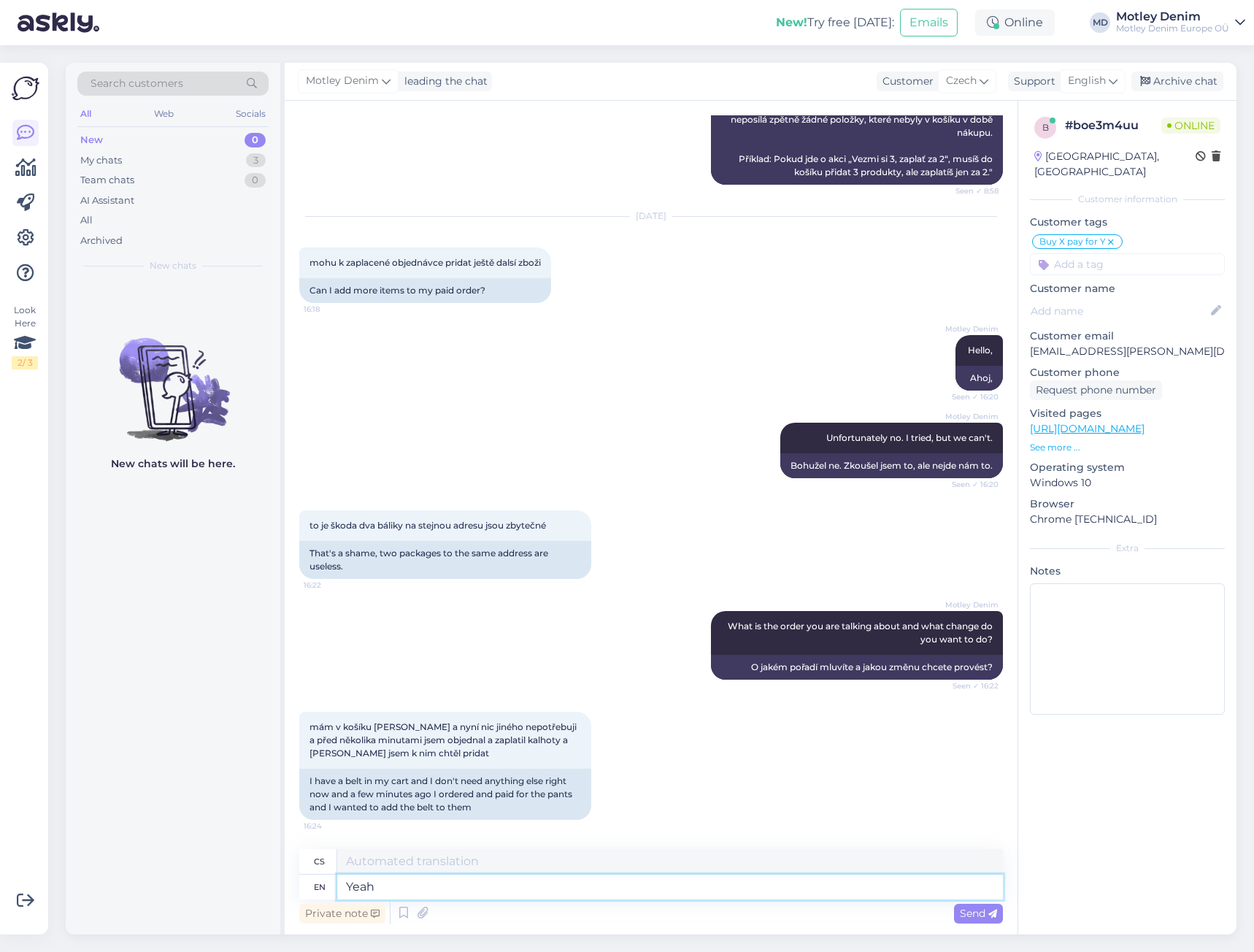
type textarea "Yeah"
type textarea "Jo"
type textarea "Yeah, i"
type textarea "Jo,"
type textarea "Yeah, I stil"
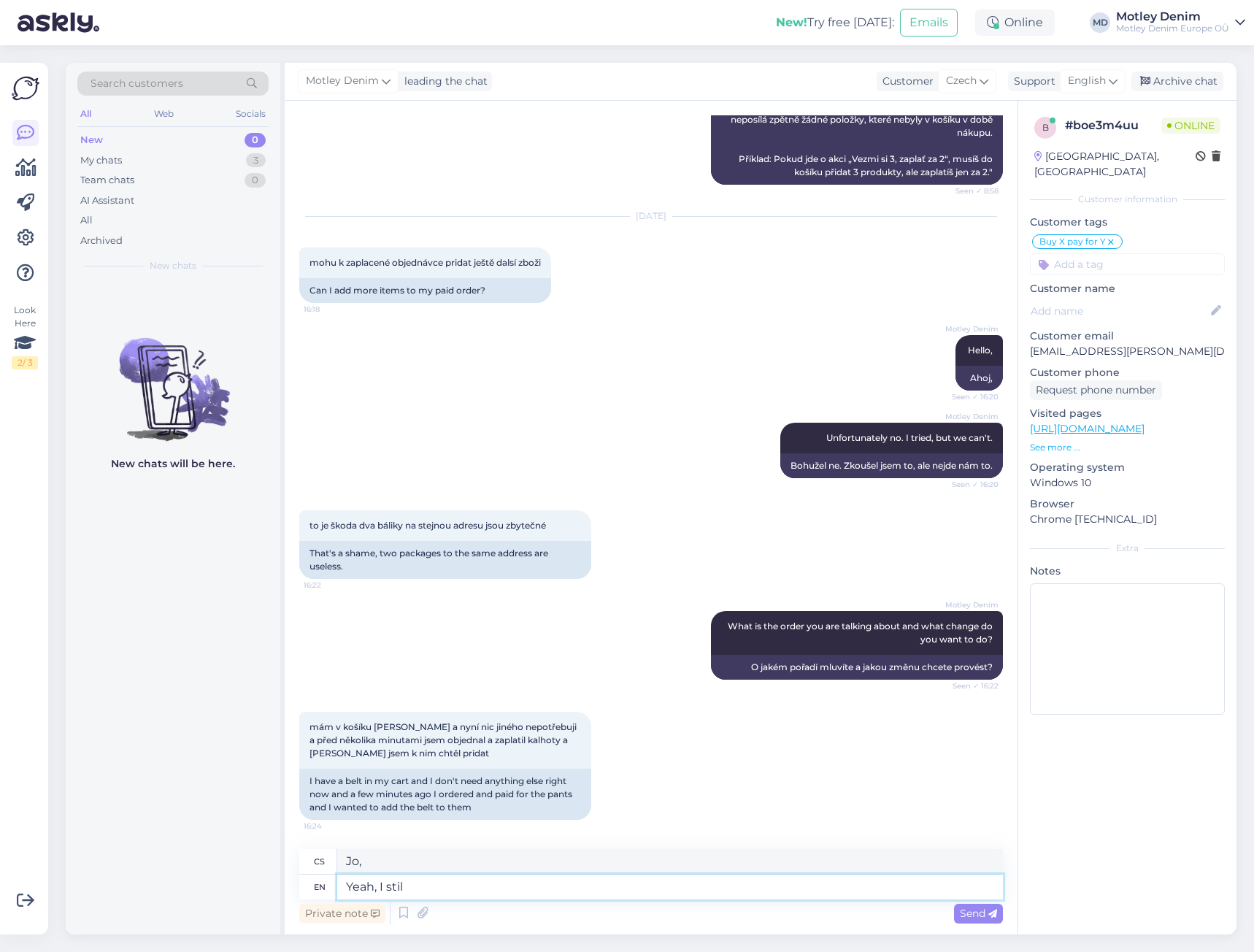
type textarea "Jo, [PERSON_NAME]"
type textarea "Yeah, I still"
type textarea "Jo,"
type textarea "Yeah, I still"
type textarea "Jo, pořád"
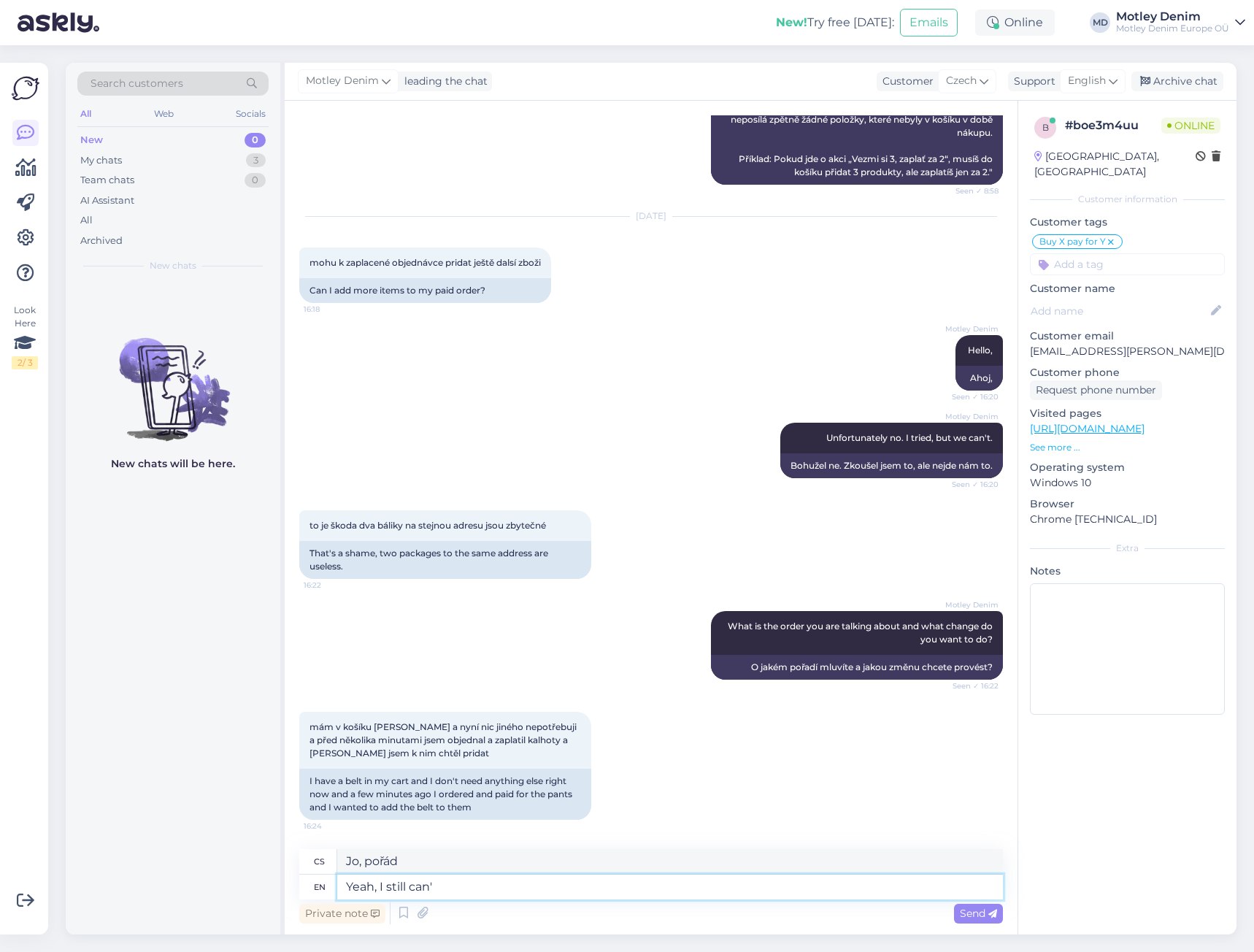
type textarea "Yeah, I still can't"
type textarea "Jo, pořád nemůžu"
type textarea "Yeah, I still can't."
type textarea "Jo, pořád nemůžu."
type textarea "Yeah, I still can't"
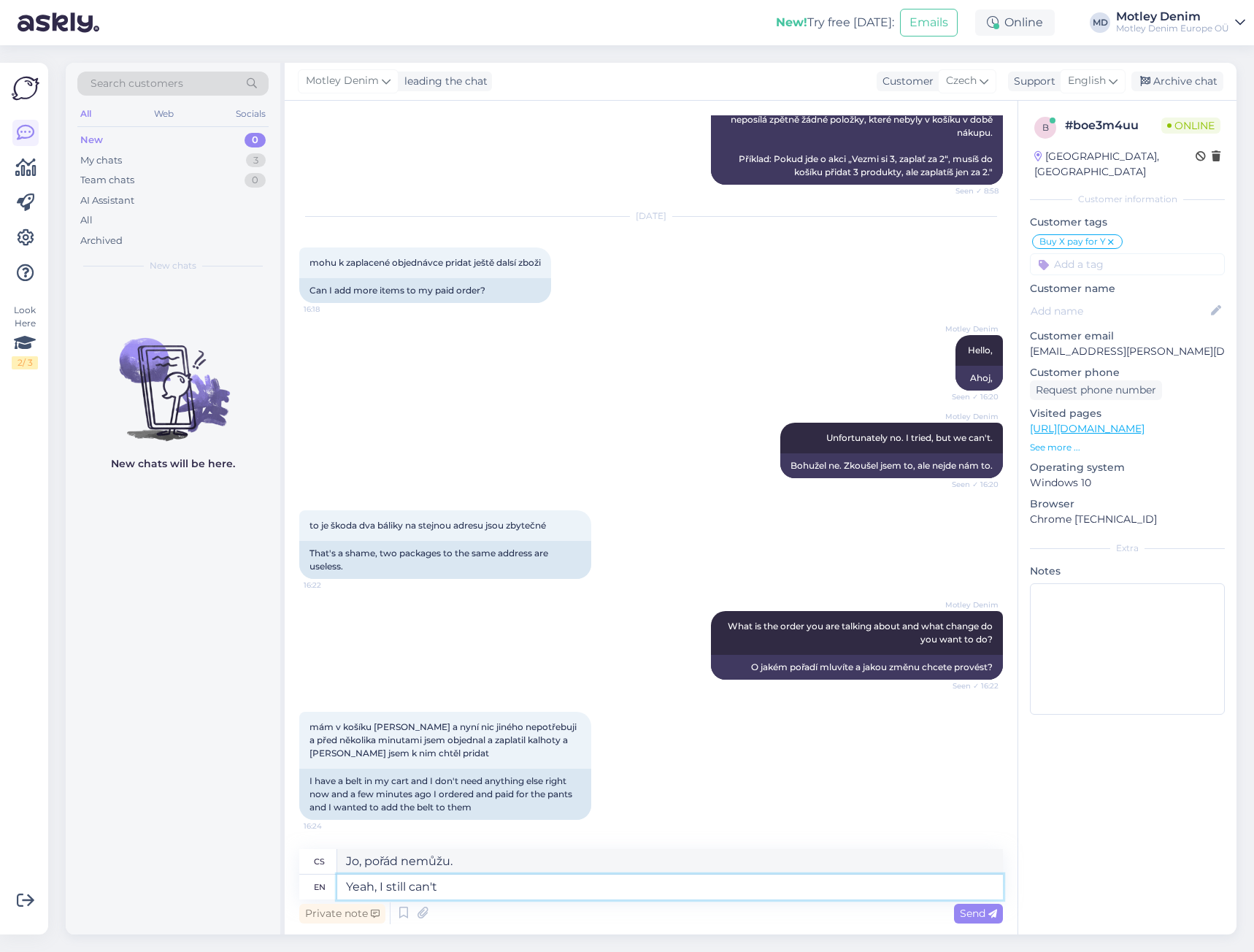
type textarea "Jo, pořád nemůžu"
type textarea "Yeah, I still can't unfortunately."
type textarea "[PERSON_NAME], bohužel pořád nemůžu."
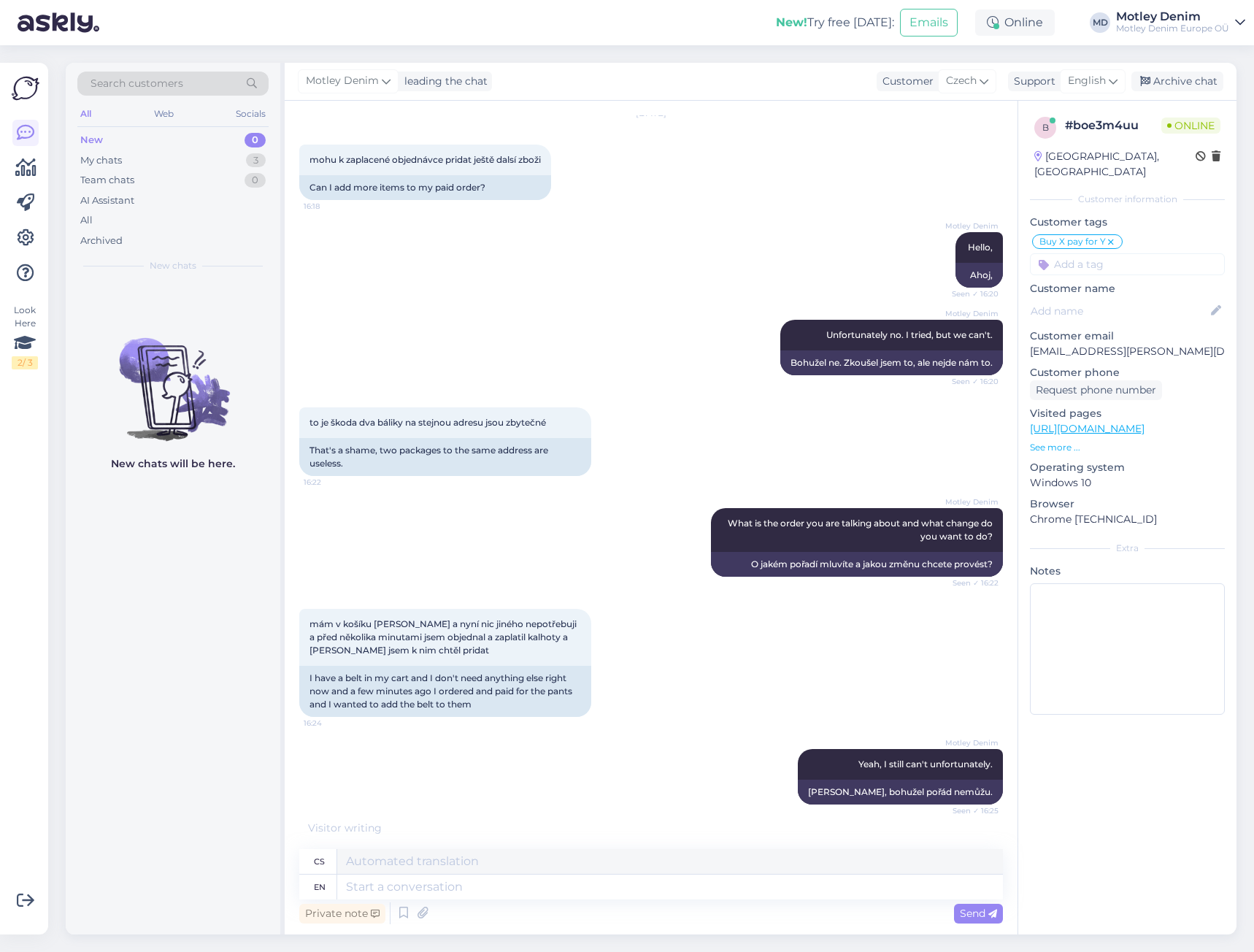
scroll to position [953, 0]
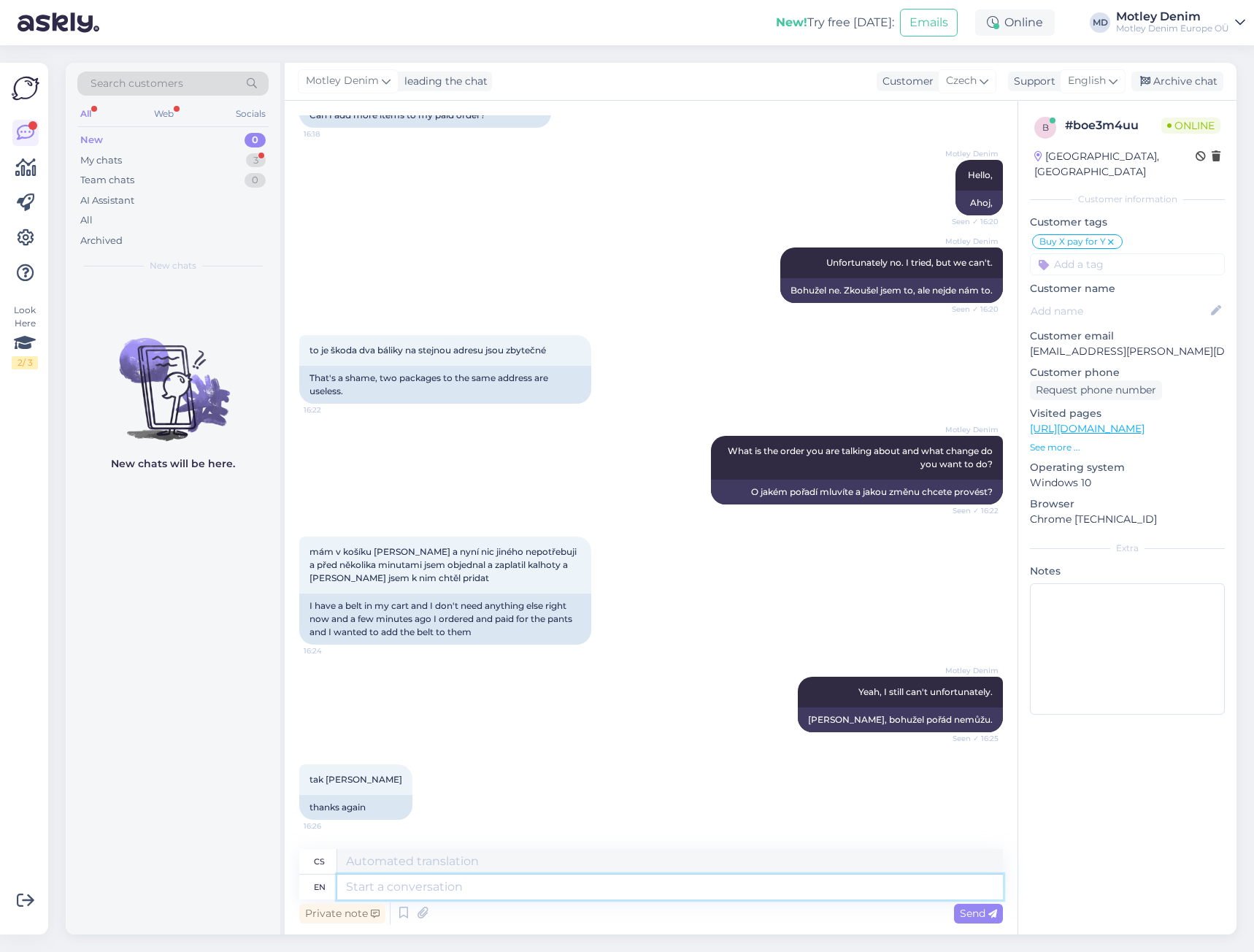
click at [590, 894] on textarea at bounding box center [669, 887] width 665 height 25
type textarea "You're w"
type textarea "Jsi"
type textarea "You're welcome :"
type textarea "Není zač"
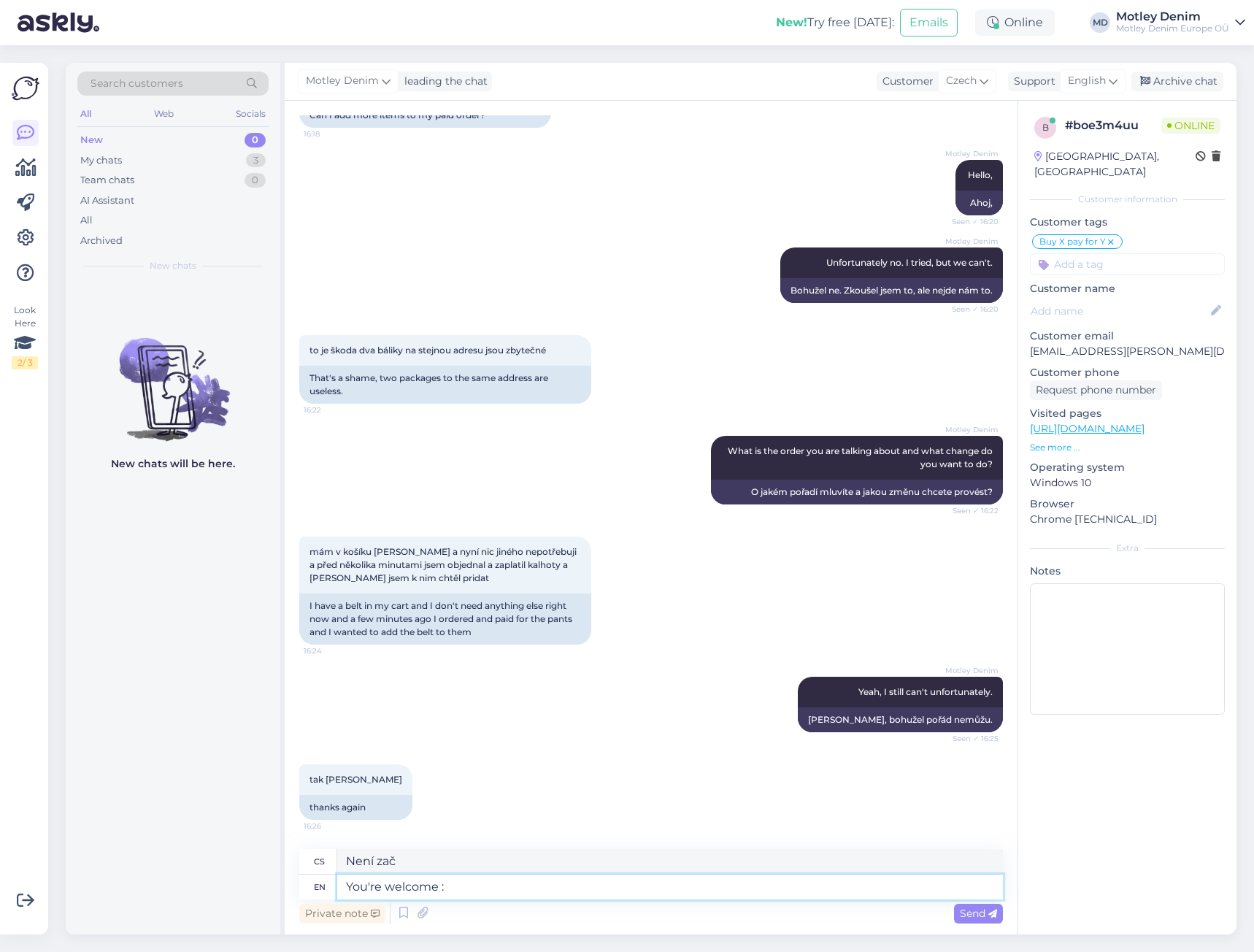
type textarea "You're welcome :)"
type textarea "Není zač :)"
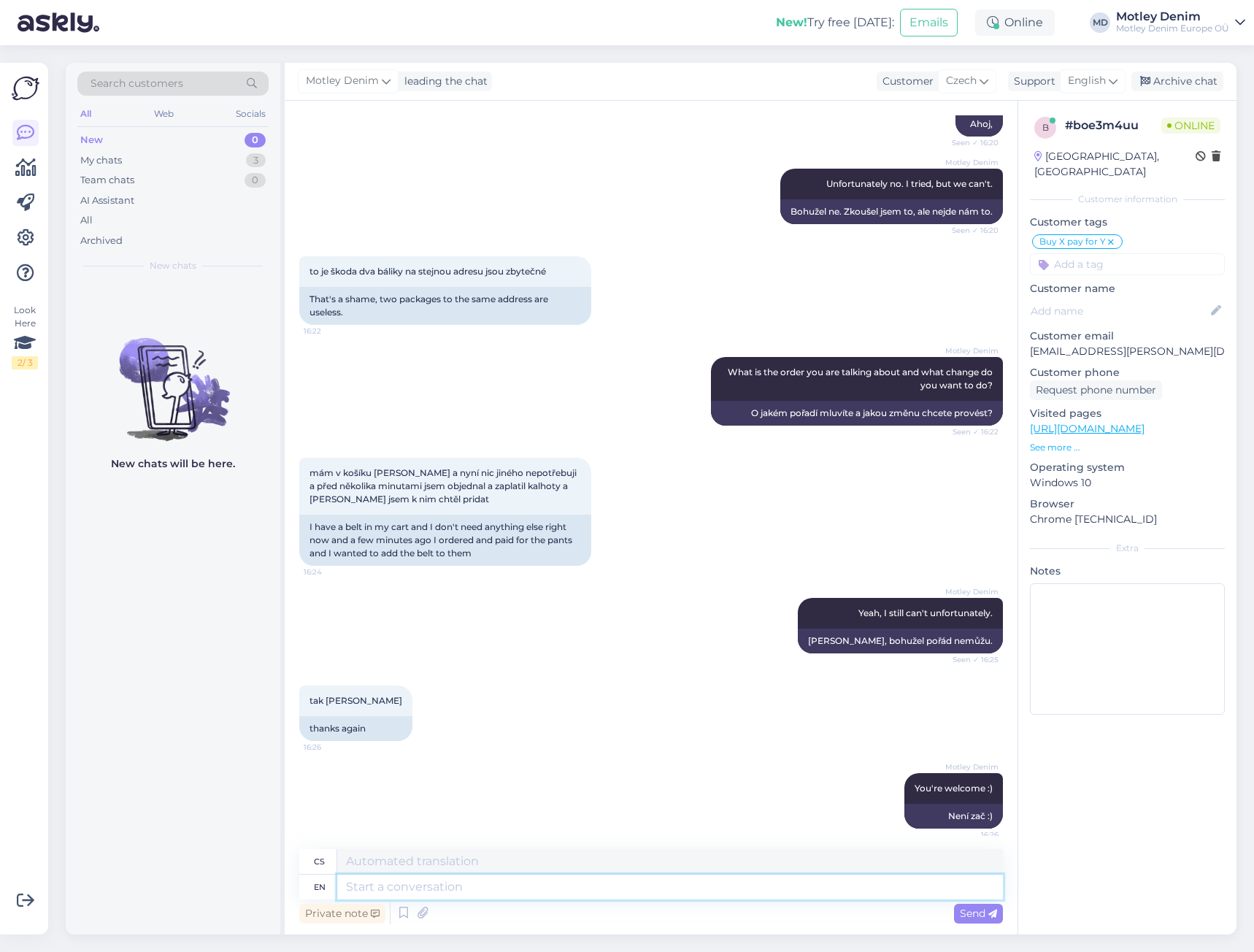
scroll to position [1040, 0]
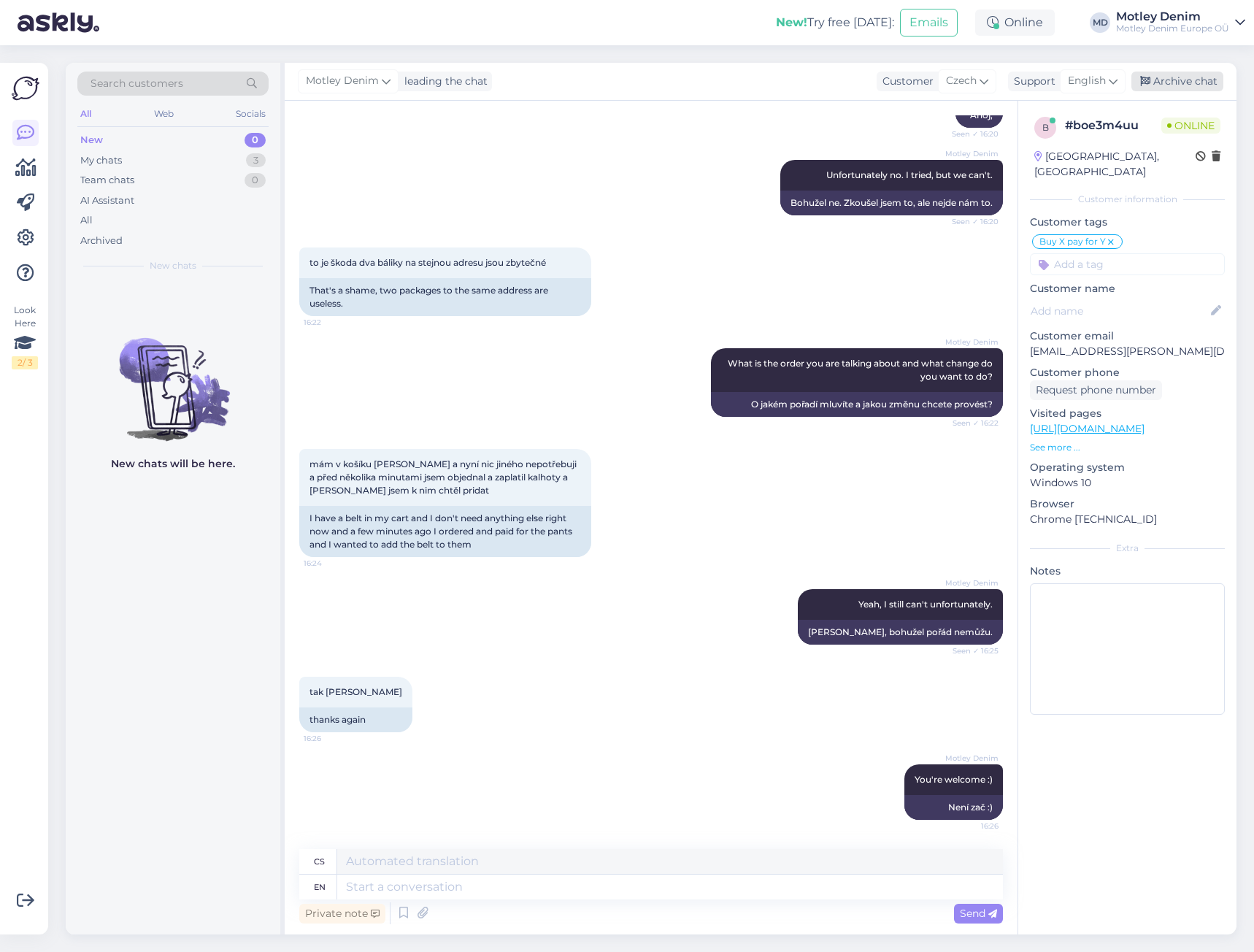
click at [1182, 84] on div "Archive chat" at bounding box center [1177, 81] width 92 height 20
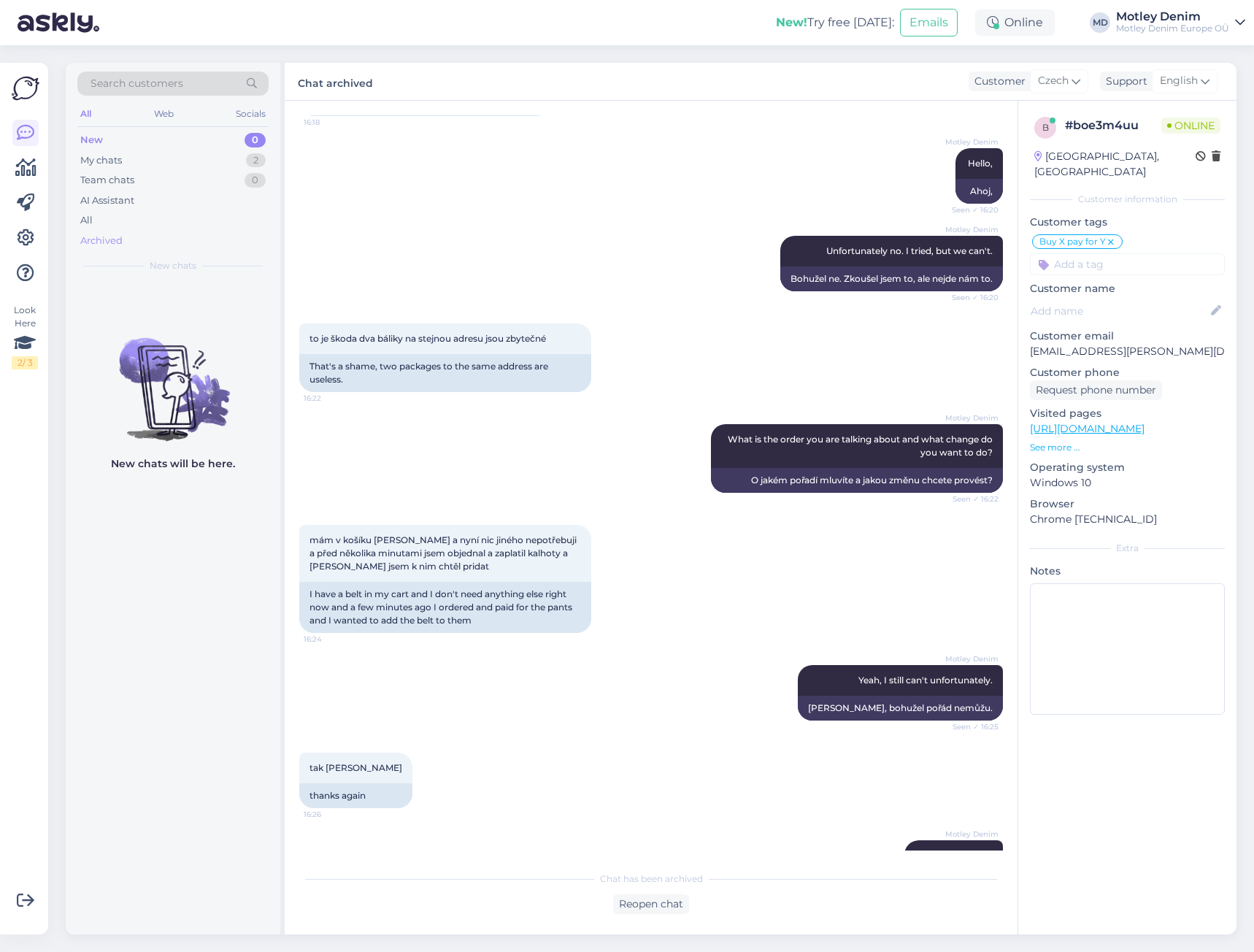
scroll to position [807, 0]
